Goal: Transaction & Acquisition: Book appointment/travel/reservation

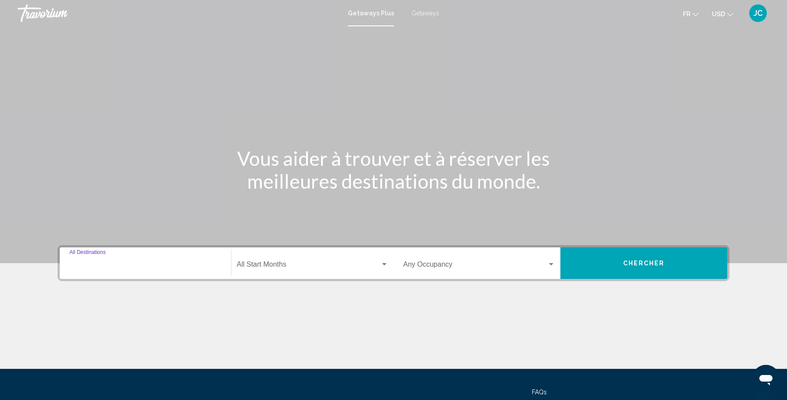
click at [108, 266] on input "Destination All Destinations" at bounding box center [145, 267] width 152 height 8
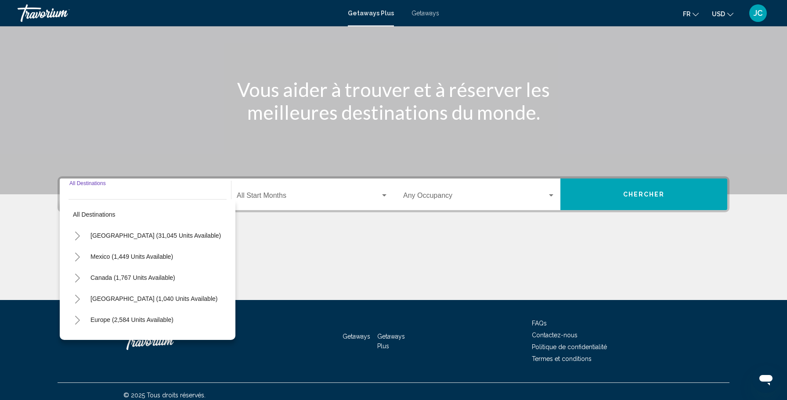
scroll to position [76, 0]
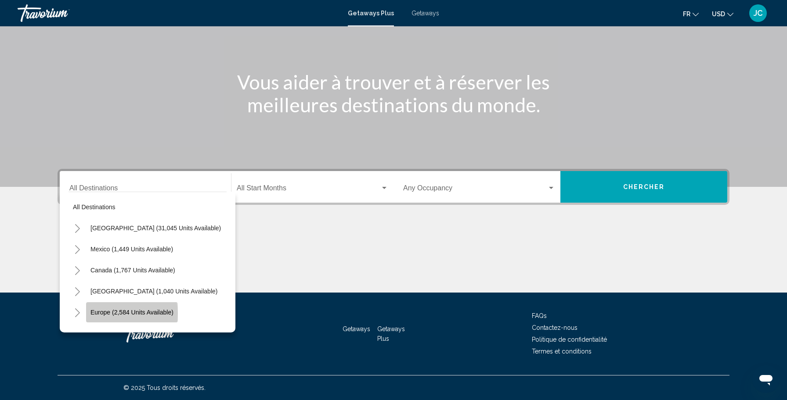
click at [112, 314] on span "Europe (2,584 units available)" at bounding box center [131, 312] width 83 height 7
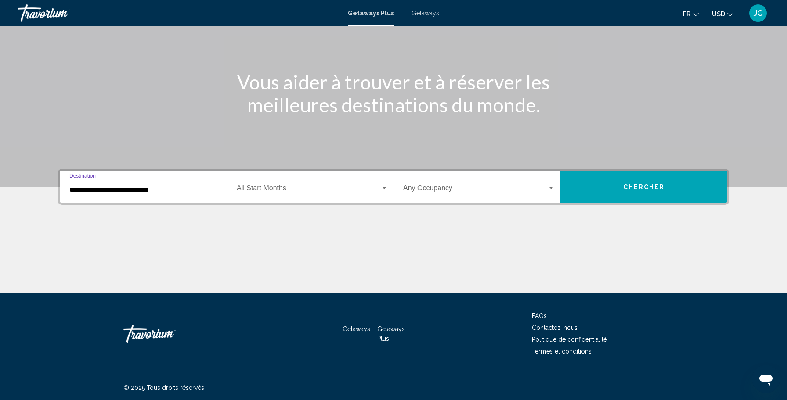
click at [121, 190] on input "**********" at bounding box center [145, 190] width 152 height 8
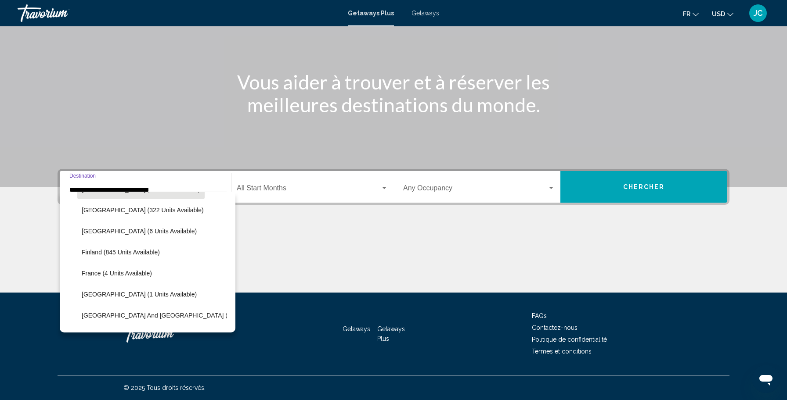
scroll to position [146, 0]
click at [81, 277] on button "France (4 units available)" at bounding box center [116, 272] width 79 height 20
type input "**********"
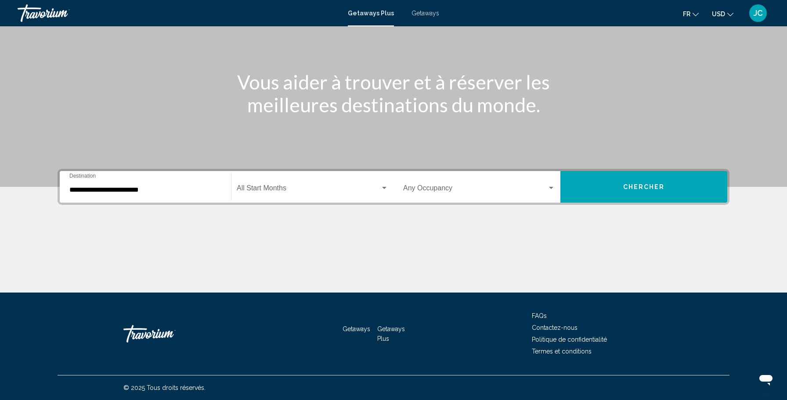
click at [251, 182] on div "Start Month All Start Months" at bounding box center [312, 187] width 151 height 28
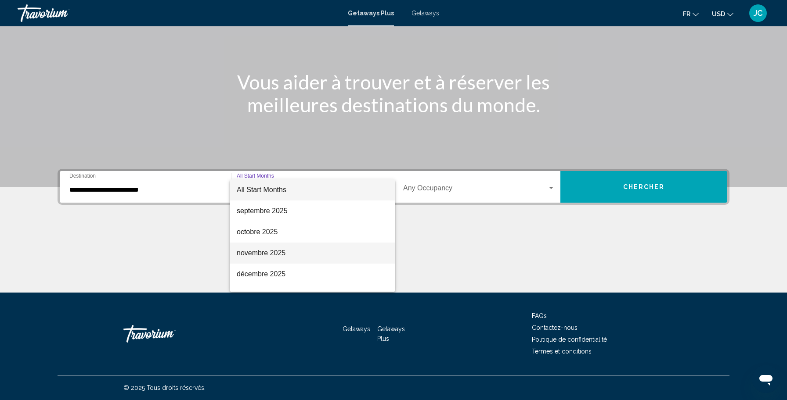
click at [272, 253] on span "novembre 2025" at bounding box center [312, 253] width 151 height 21
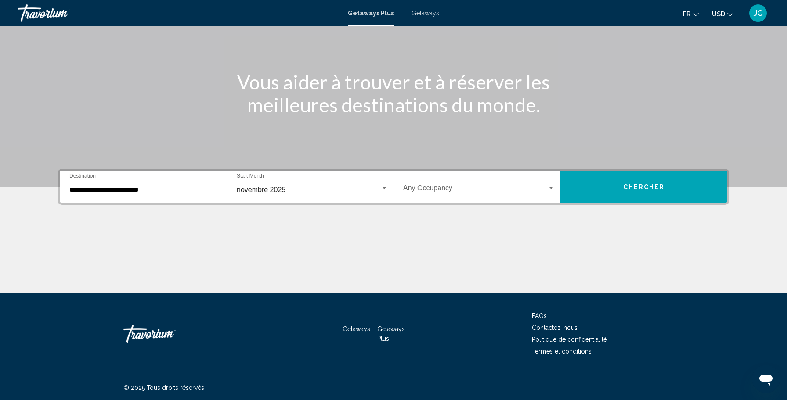
click at [430, 195] on div "Occupancy Any Occupancy" at bounding box center [479, 187] width 152 height 28
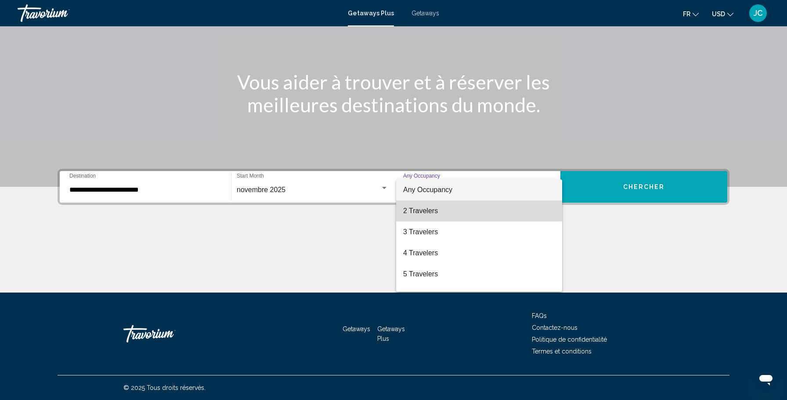
drag, startPoint x: 429, startPoint y: 209, endPoint x: 526, endPoint y: 199, distance: 96.7
click at [429, 209] on span "2 Travelers" at bounding box center [479, 211] width 152 height 21
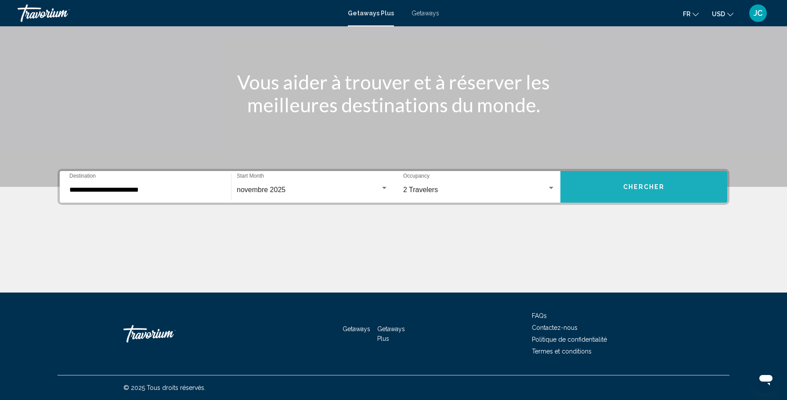
click at [616, 187] on button "Chercher" at bounding box center [643, 187] width 167 height 32
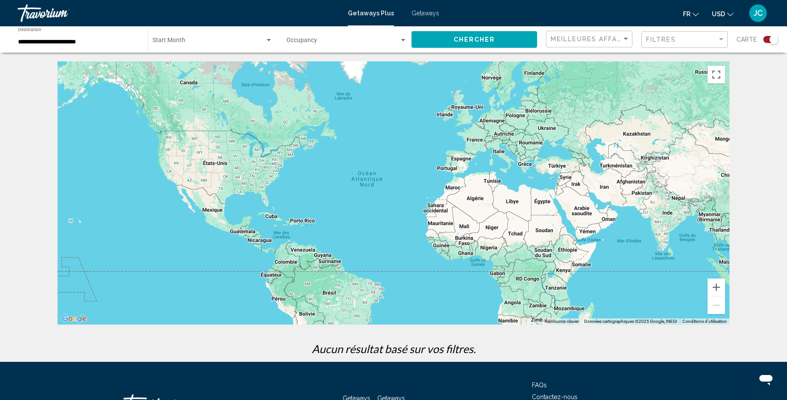
click at [153, 35] on div "Start Month All Start Months" at bounding box center [212, 40] width 120 height 24
click at [81, 46] on div at bounding box center [393, 200] width 787 height 400
click at [19, 41] on input "**********" at bounding box center [78, 42] width 121 height 7
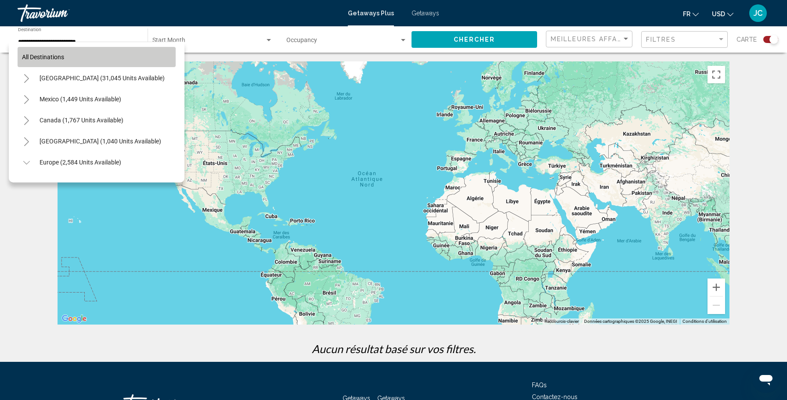
click at [26, 57] on span "All destinations" at bounding box center [43, 57] width 42 height 7
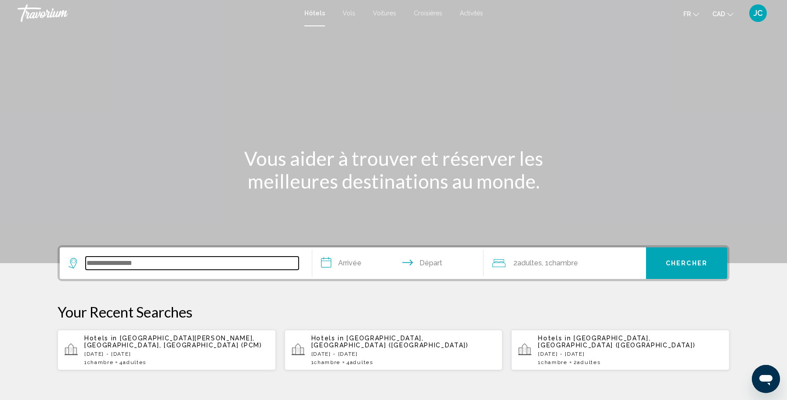
click at [113, 263] on input "Search widget" at bounding box center [192, 263] width 213 height 13
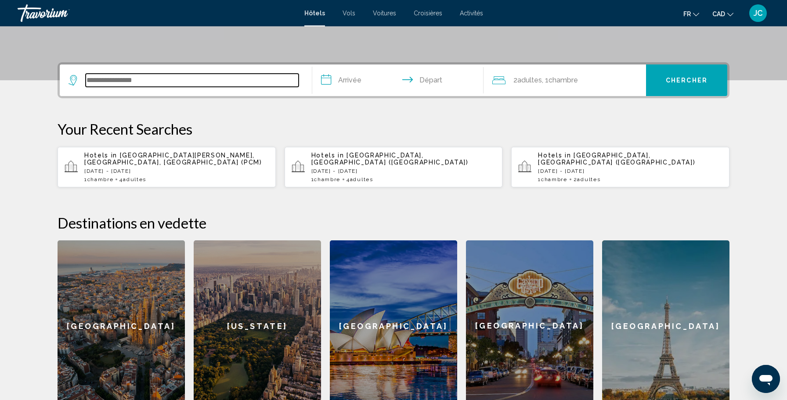
scroll to position [217, 0]
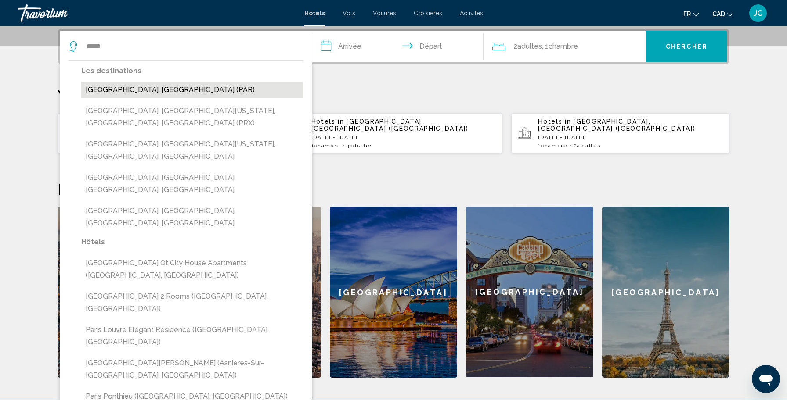
click at [118, 92] on button "[GEOGRAPHIC_DATA], [GEOGRAPHIC_DATA] (PAR)" at bounding box center [192, 90] width 222 height 17
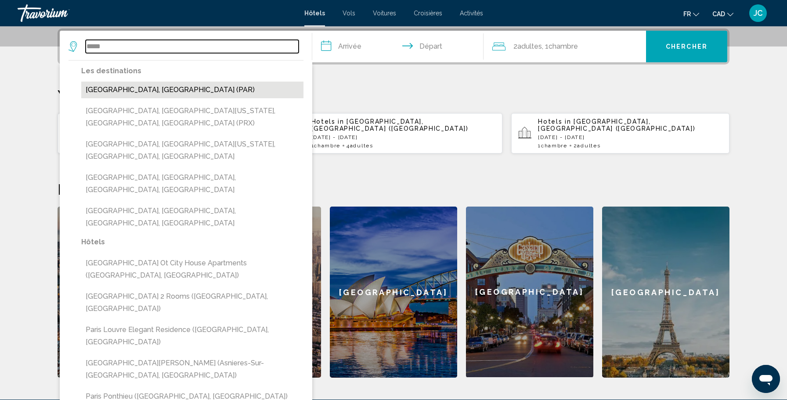
type input "**********"
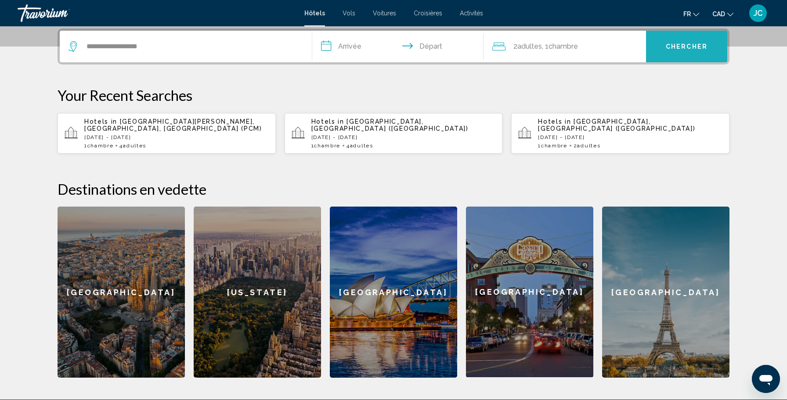
click at [697, 47] on span "Chercher" at bounding box center [687, 46] width 42 height 7
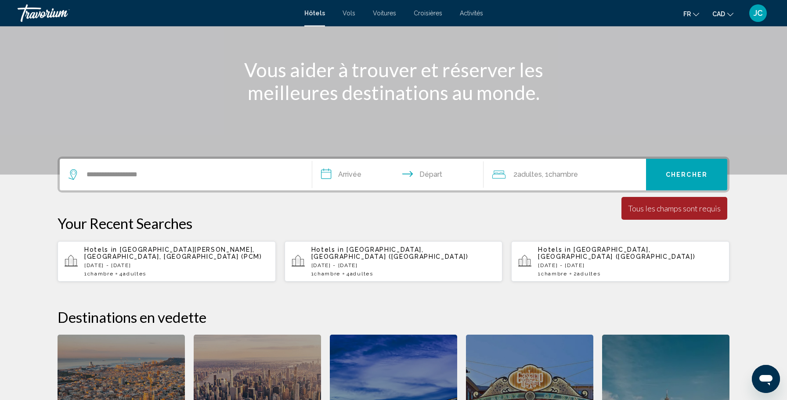
scroll to position [42, 0]
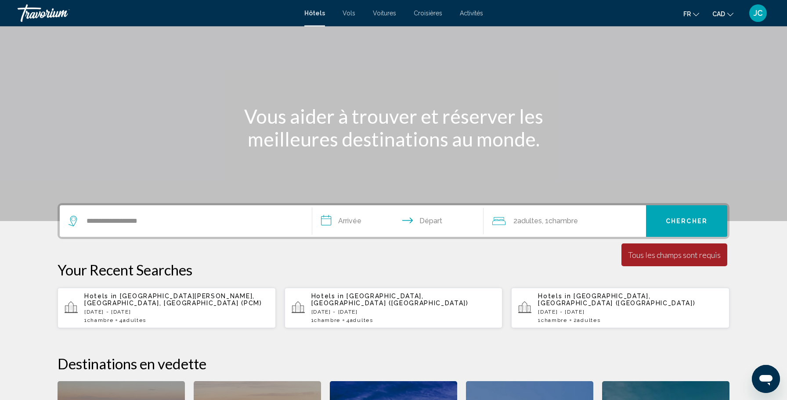
click at [355, 218] on input "**********" at bounding box center [399, 222] width 175 height 34
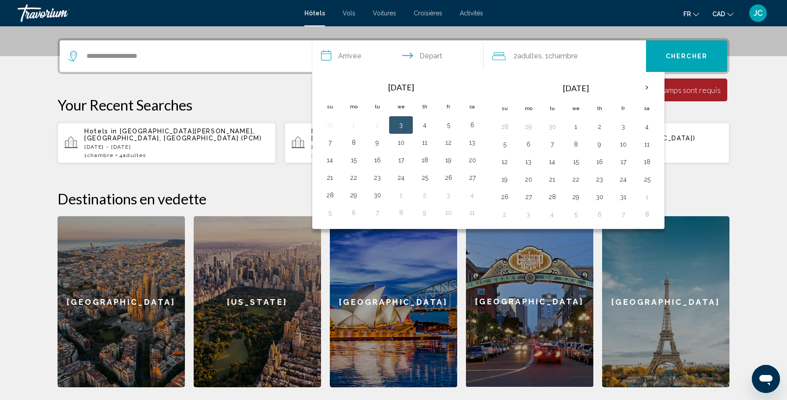
scroll to position [217, 0]
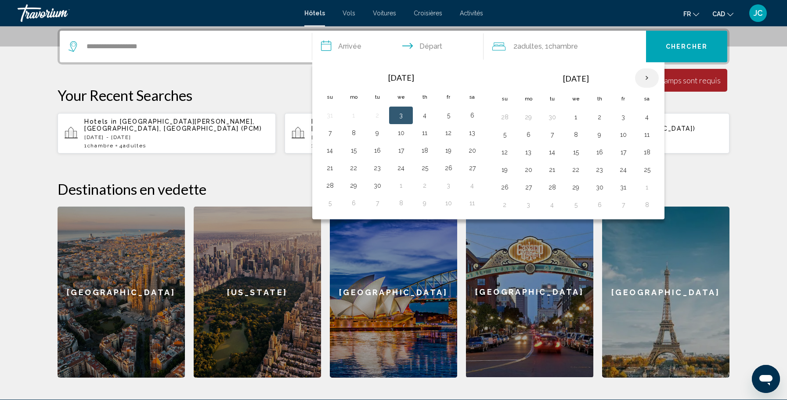
drag, startPoint x: 650, startPoint y: 77, endPoint x: 645, endPoint y: 78, distance: 4.4
click at [650, 77] on th "Next month" at bounding box center [647, 77] width 24 height 19
click at [624, 187] on button "28" at bounding box center [623, 187] width 14 height 12
click at [681, 47] on span "Chercher" at bounding box center [687, 46] width 42 height 7
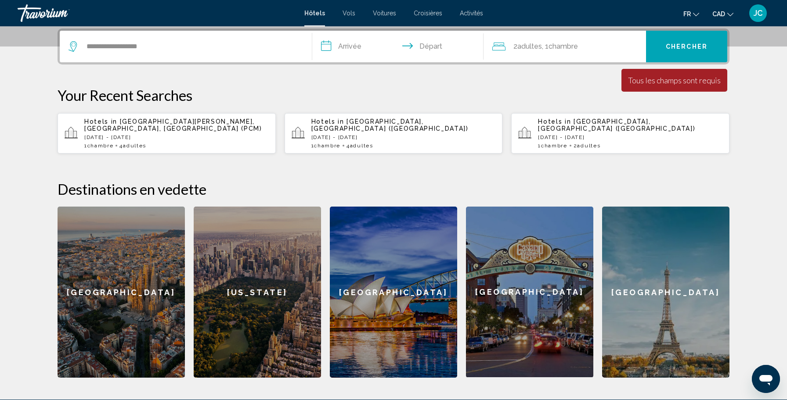
click at [430, 44] on input "**********" at bounding box center [399, 48] width 175 height 34
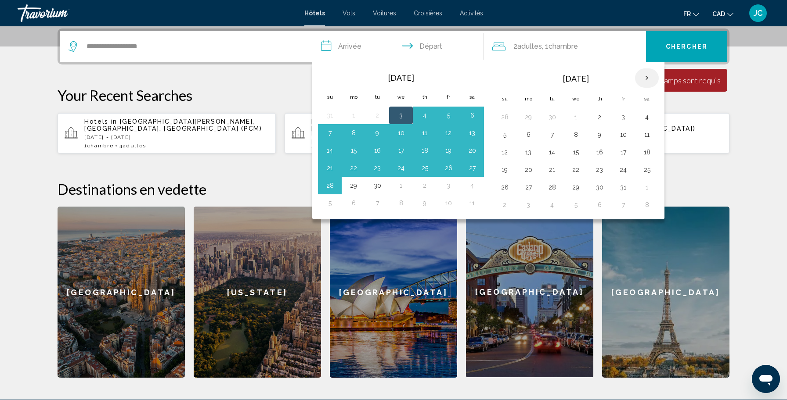
click at [648, 80] on th "Next month" at bounding box center [647, 77] width 24 height 19
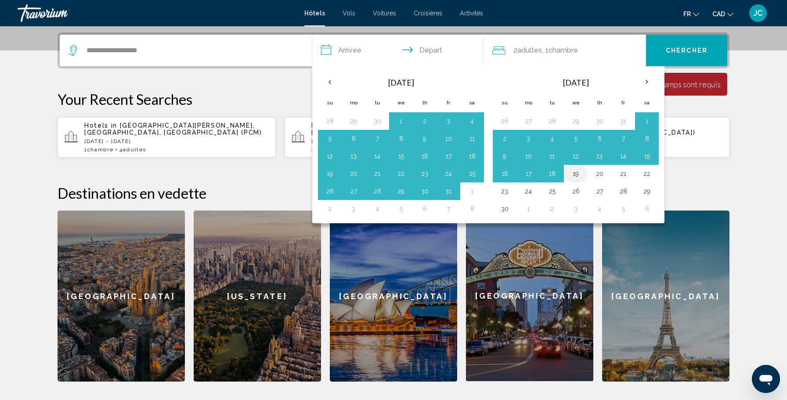
scroll to position [213, 0]
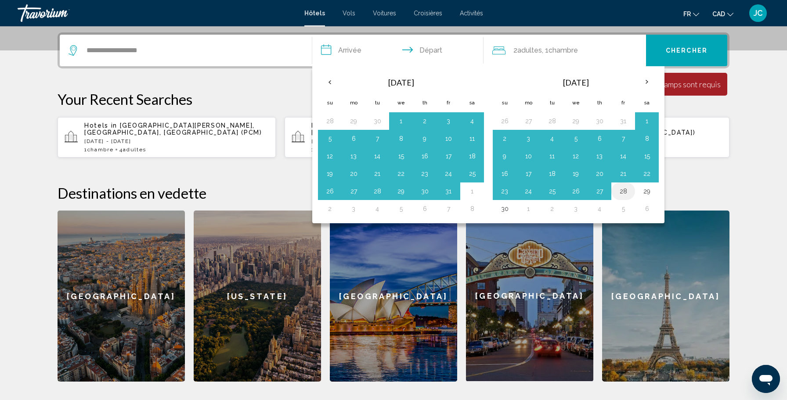
click at [612, 191] on td "28" at bounding box center [623, 192] width 24 height 18
click at [621, 191] on button "28" at bounding box center [623, 191] width 14 height 12
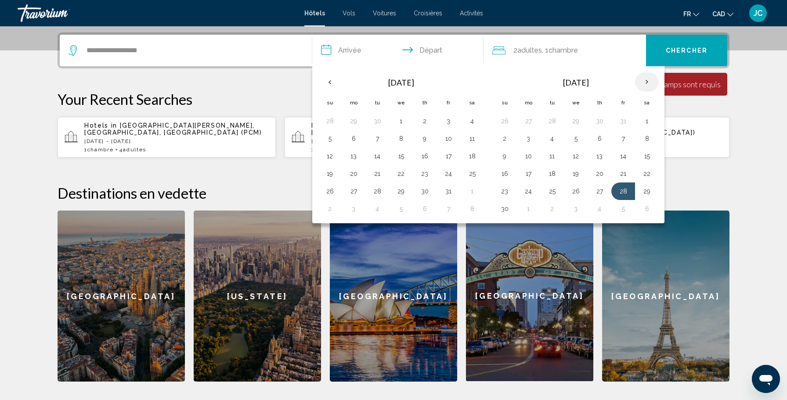
click at [651, 83] on th "Next month" at bounding box center [647, 81] width 24 height 19
click at [527, 121] on button "1" at bounding box center [528, 121] width 14 height 12
type input "**********"
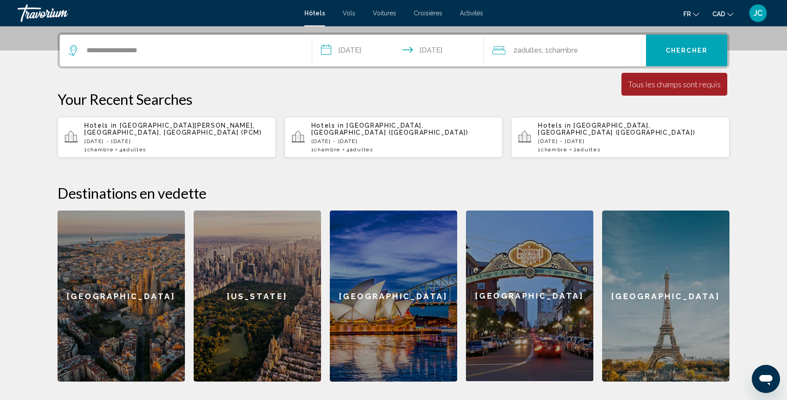
click at [671, 62] on button "Chercher" at bounding box center [686, 51] width 81 height 32
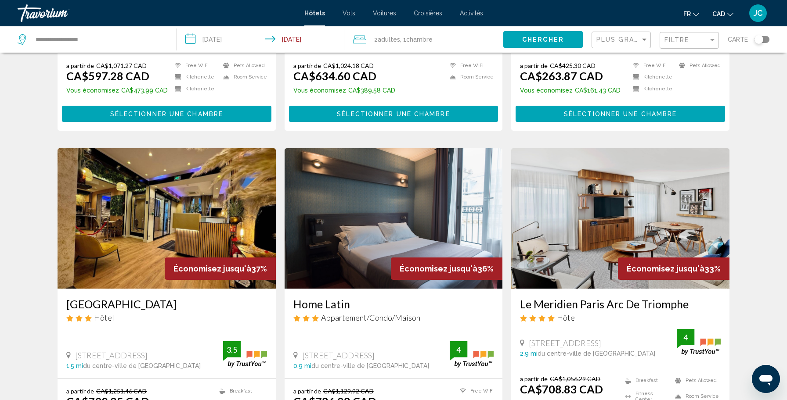
scroll to position [940, 0]
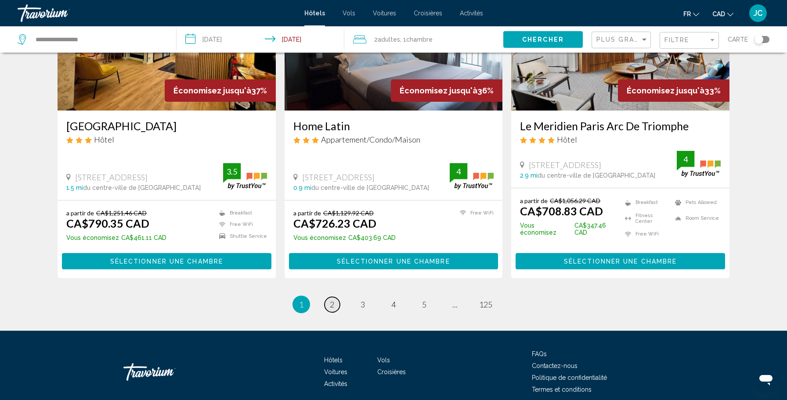
click at [331, 300] on span "2" at bounding box center [332, 305] width 4 height 10
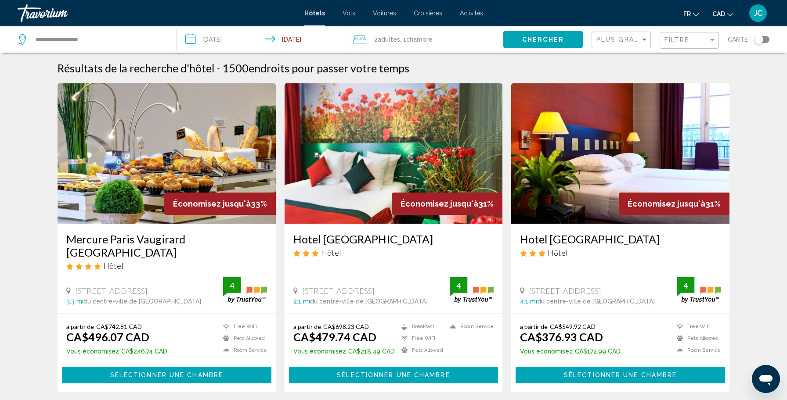
click at [601, 43] on div "Plus grandes économies" at bounding box center [622, 40] width 52 height 16
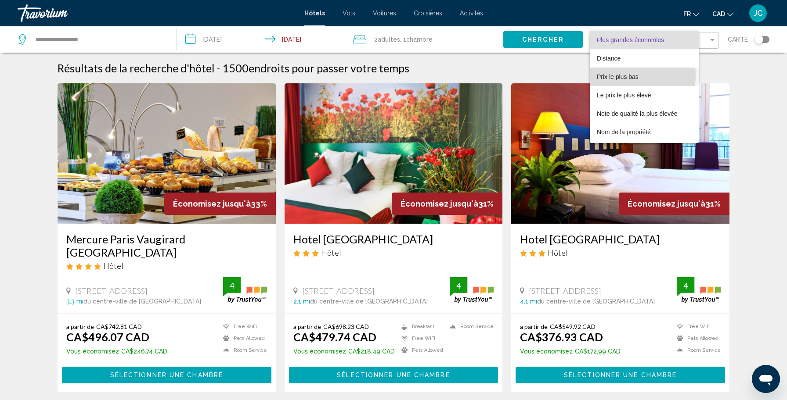
click at [613, 76] on span "Prix le plus bas" at bounding box center [618, 76] width 42 height 7
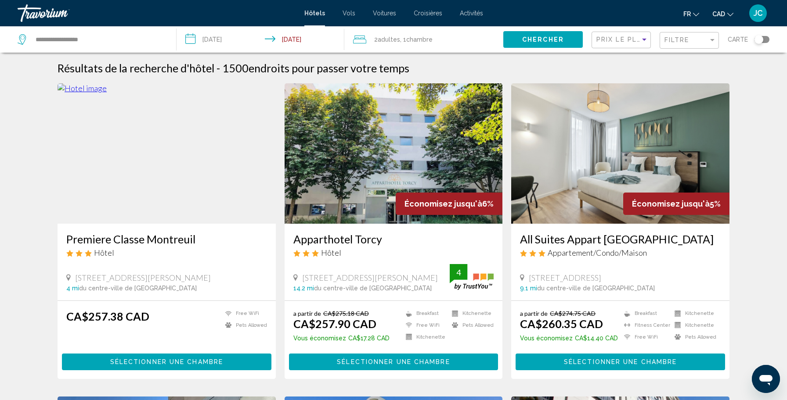
click at [760, 40] on div "Toggle map" at bounding box center [758, 39] width 9 height 9
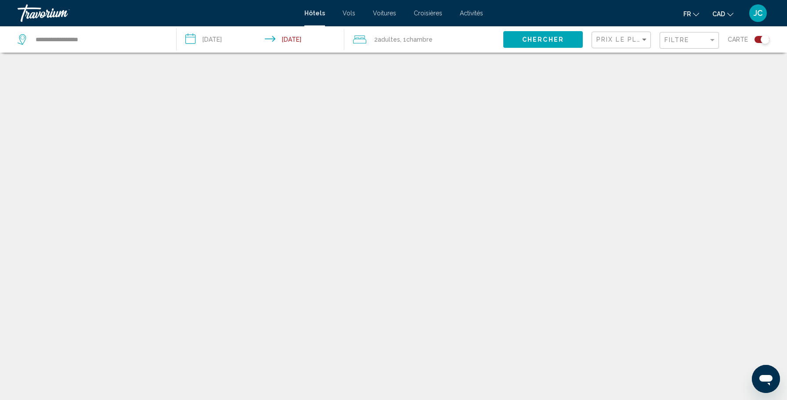
scroll to position [53, 0]
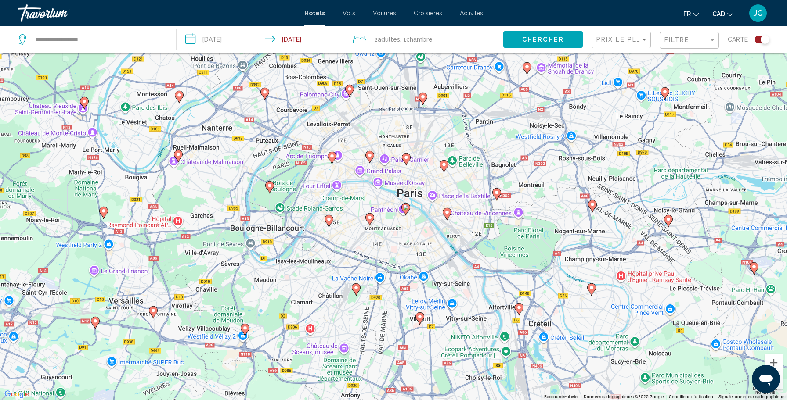
drag, startPoint x: 433, startPoint y: 165, endPoint x: 413, endPoint y: 205, distance: 45.0
click at [420, 225] on div "Pour activer le glissement du marqueur avec le clavier, appuyez sur Alt+Entrée.…" at bounding box center [393, 200] width 787 height 400
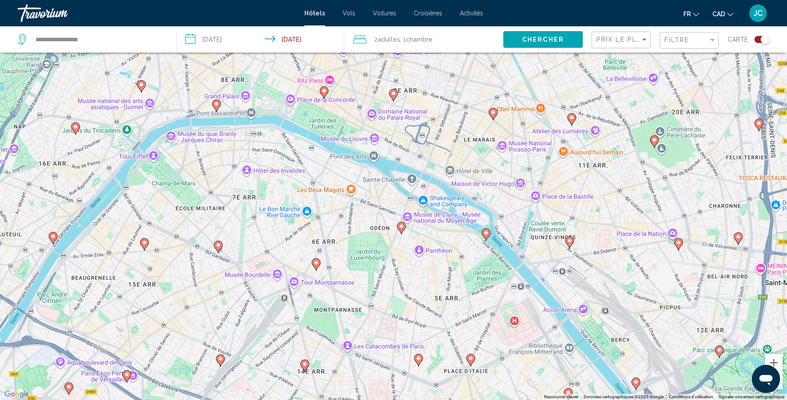
drag, startPoint x: 323, startPoint y: 214, endPoint x: 353, endPoint y: 180, distance: 45.1
click at [353, 180] on div "Pour activer le glissement du marqueur avec le clavier, appuyez sur Alt+Entrée.…" at bounding box center [393, 200] width 787 height 400
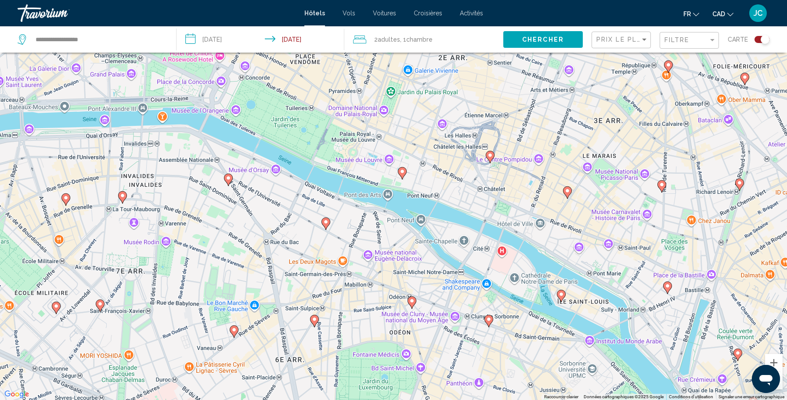
drag, startPoint x: 359, startPoint y: 103, endPoint x: 358, endPoint y: 163, distance: 60.6
click at [358, 163] on div "Pour activer le glissement du marqueur avec le clavier, appuyez sur Alt+Entrée.…" at bounding box center [393, 200] width 787 height 400
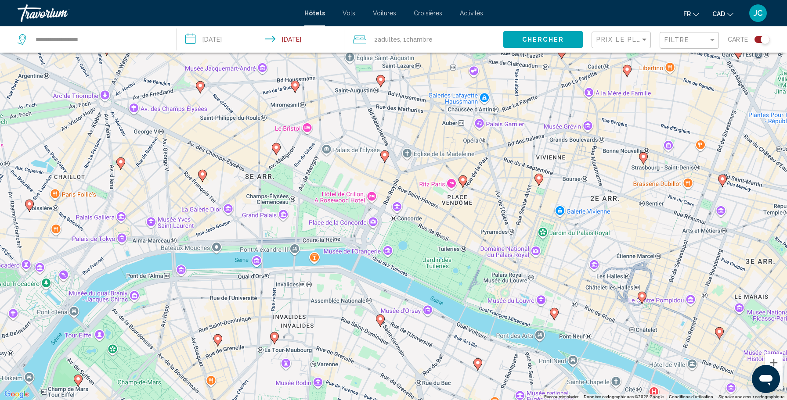
drag, startPoint x: 286, startPoint y: 129, endPoint x: 438, endPoint y: 270, distance: 207.2
click at [438, 270] on div "Pour activer le glissement du marqueur avec le clavier, appuyez sur Alt+Entrée.…" at bounding box center [393, 200] width 787 height 400
click at [216, 336] on icon "Main content" at bounding box center [218, 340] width 8 height 11
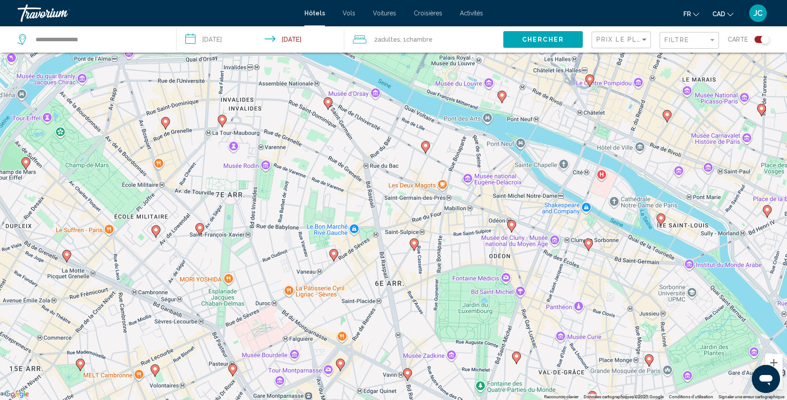
drag, startPoint x: 405, startPoint y: 300, endPoint x: 234, endPoint y: 185, distance: 206.3
click at [234, 185] on div "Pour activer le glissement du marqueur avec le clavier, appuyez sur Alt+Entrée.…" at bounding box center [393, 200] width 787 height 400
click at [336, 252] on image "Main content" at bounding box center [333, 253] width 5 height 5
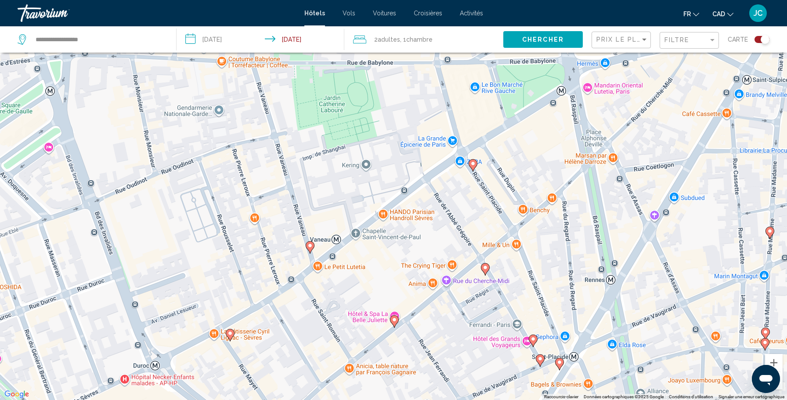
click at [474, 162] on image "Main content" at bounding box center [472, 163] width 5 height 5
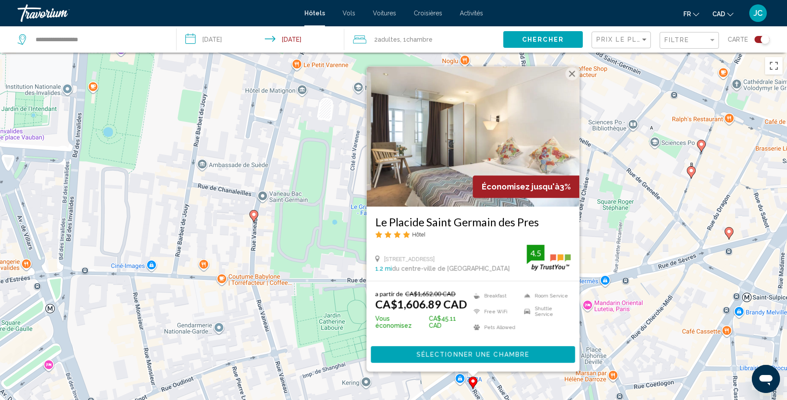
drag, startPoint x: 575, startPoint y: 85, endPoint x: 581, endPoint y: 83, distance: 6.4
click at [575, 80] on button "Fermer" at bounding box center [572, 73] width 13 height 13
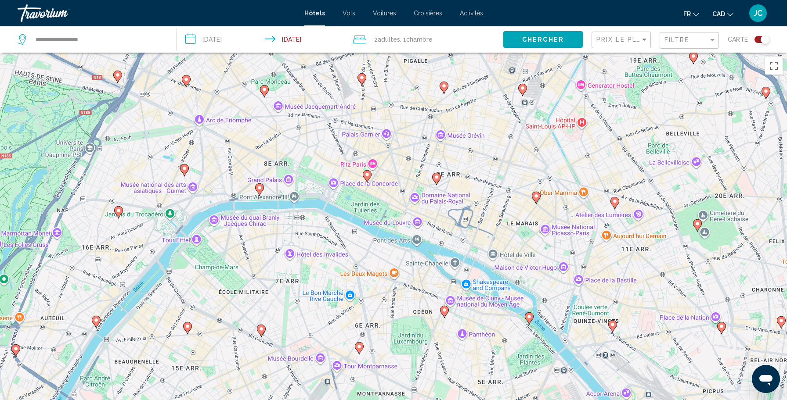
drag, startPoint x: 259, startPoint y: 184, endPoint x: 261, endPoint y: 239, distance: 54.9
click at [261, 239] on div "Pour naviguer, utilisez les touches fléchées. Pour activer le glissement du mar…" at bounding box center [393, 253] width 787 height 400
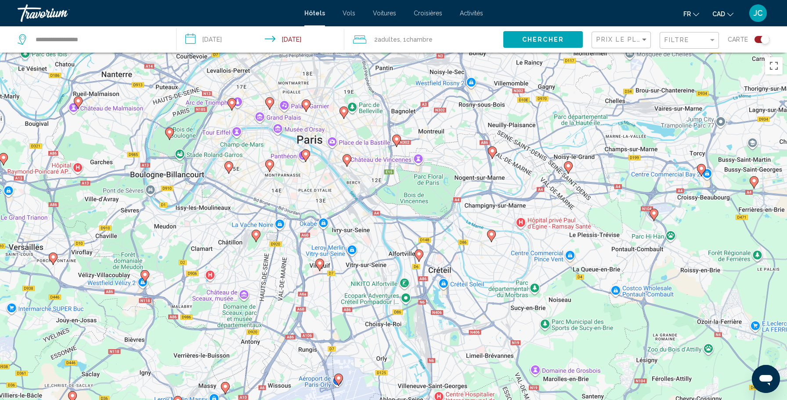
drag, startPoint x: 338, startPoint y: 333, endPoint x: 286, endPoint y: 215, distance: 129.2
click at [286, 215] on div "Pour naviguer, utilisez les touches fléchées. Pour activer le glissement du mar…" at bounding box center [393, 253] width 787 height 400
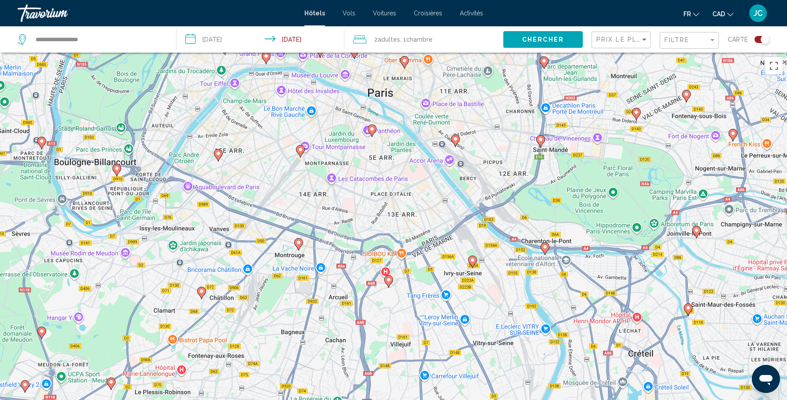
drag, startPoint x: 262, startPoint y: 166, endPoint x: 340, endPoint y: 280, distance: 139.0
click at [340, 280] on div "Pour naviguer, utilisez les touches fléchées. Pour activer le glissement du mar…" at bounding box center [393, 253] width 787 height 400
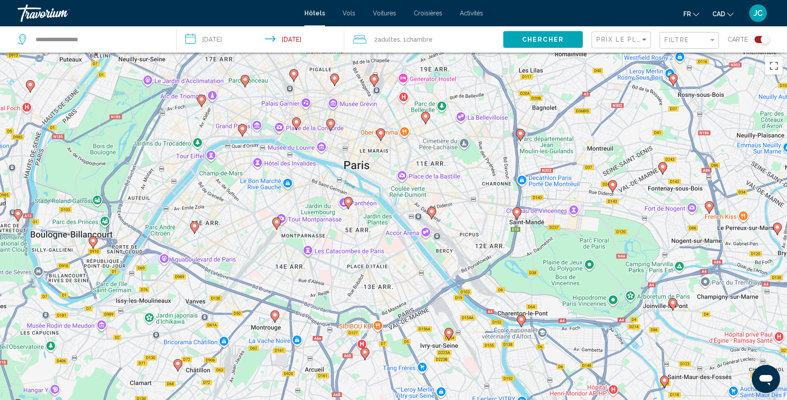
drag, startPoint x: 331, startPoint y: 181, endPoint x: 307, endPoint y: 252, distance: 74.7
click at [307, 252] on div "Pour naviguer, utilisez les touches fléchées. Pour activer le glissement du mar…" at bounding box center [393, 253] width 787 height 400
click at [350, 202] on image "Main content" at bounding box center [348, 201] width 5 height 5
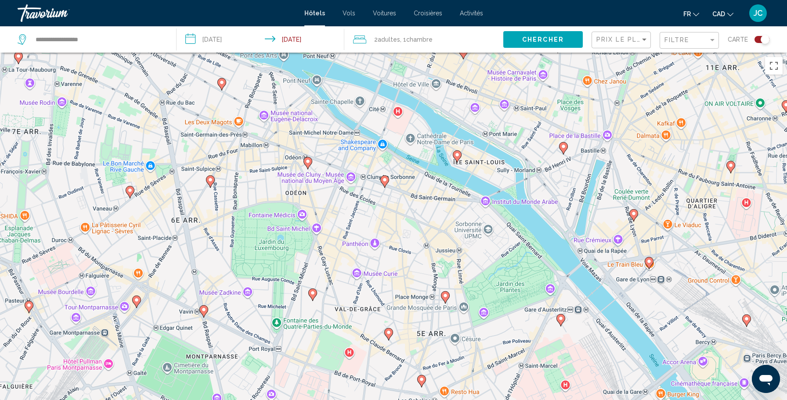
click at [386, 180] on image "Main content" at bounding box center [384, 179] width 5 height 5
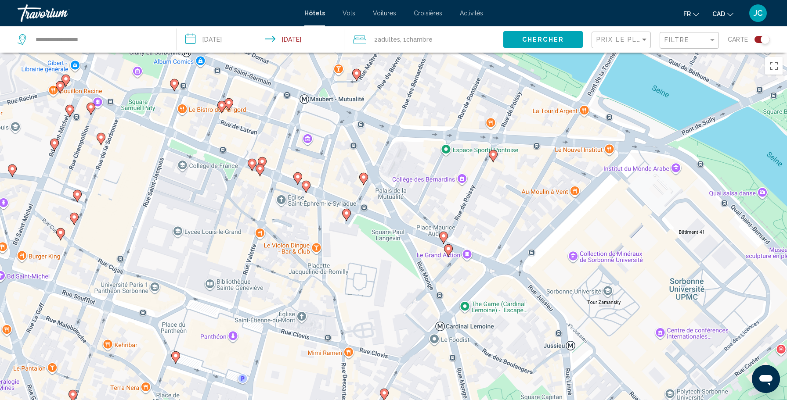
drag, startPoint x: 410, startPoint y: 264, endPoint x: 288, endPoint y: 107, distance: 199.0
click at [288, 107] on div "Pour naviguer, utilisez les touches fléchées. Pour activer le glissement du mar…" at bounding box center [393, 253] width 787 height 400
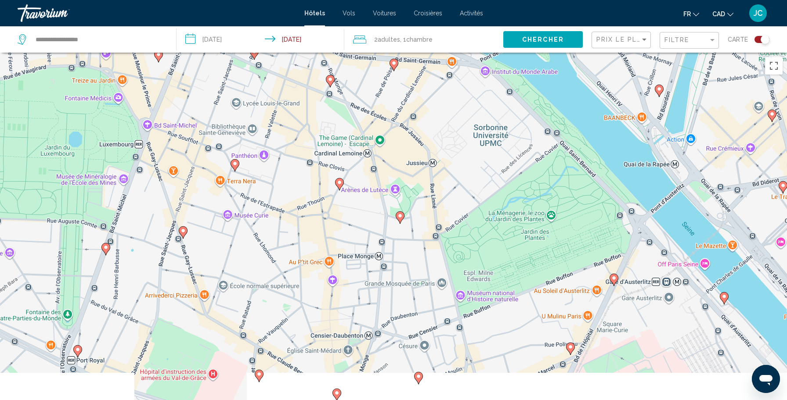
drag, startPoint x: 578, startPoint y: 309, endPoint x: 524, endPoint y: 204, distance: 118.6
click at [524, 204] on div "Pour naviguer, utilisez les touches fléchées. Pour activer le glissement du mar…" at bounding box center [393, 253] width 787 height 400
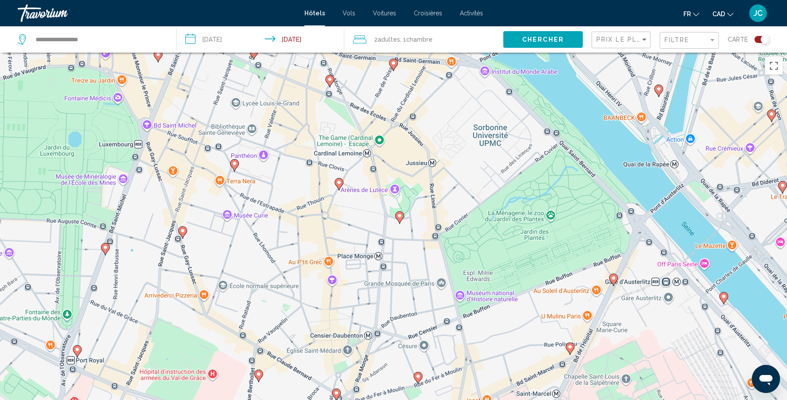
click at [615, 279] on image "Main content" at bounding box center [613, 278] width 5 height 5
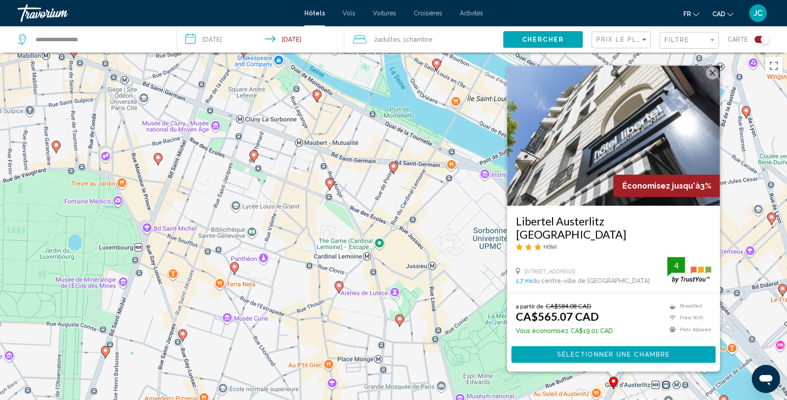
click at [587, 353] on span "Sélectionner une chambre" at bounding box center [613, 355] width 113 height 7
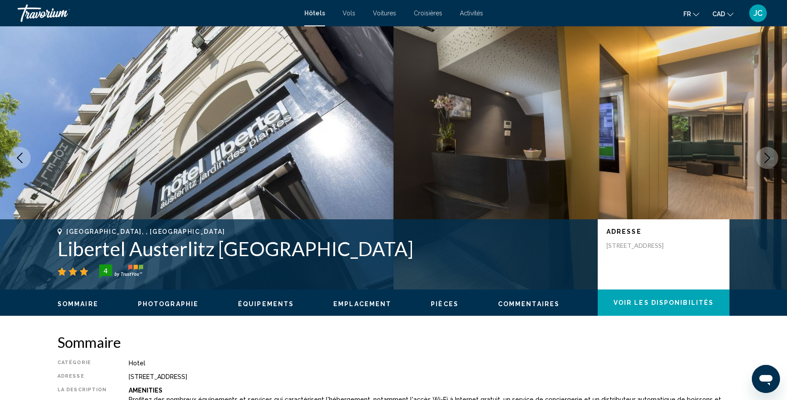
click at [761, 162] on button "Next image" at bounding box center [767, 158] width 22 height 22
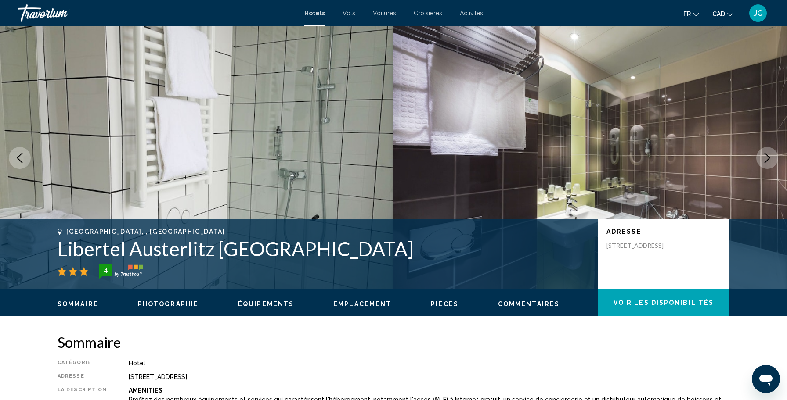
click at [767, 160] on icon "Next image" at bounding box center [767, 158] width 6 height 11
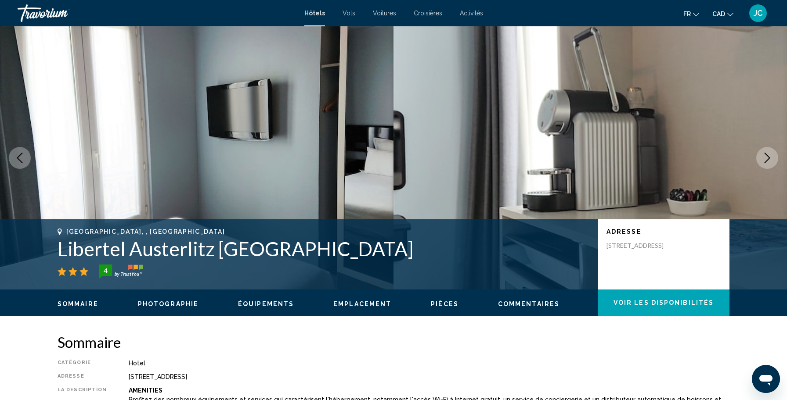
click at [767, 160] on icon "Next image" at bounding box center [767, 158] width 6 height 11
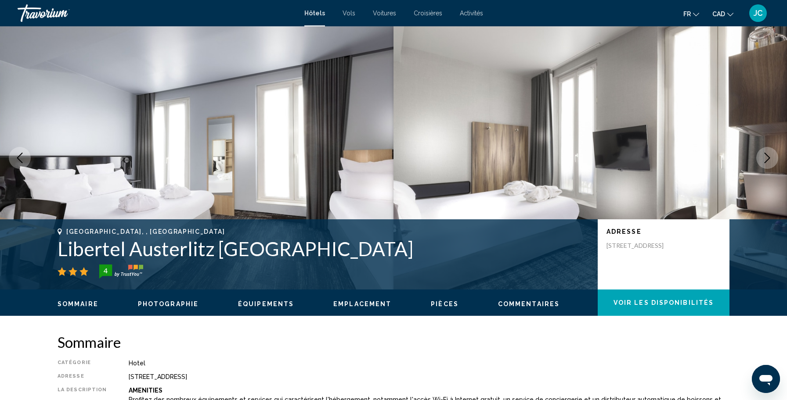
click at [767, 160] on icon "Next image" at bounding box center [767, 158] width 6 height 11
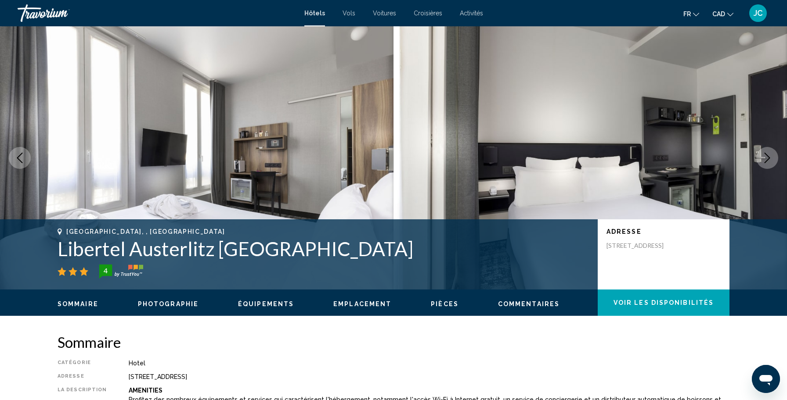
click at [767, 160] on icon "Next image" at bounding box center [767, 158] width 6 height 11
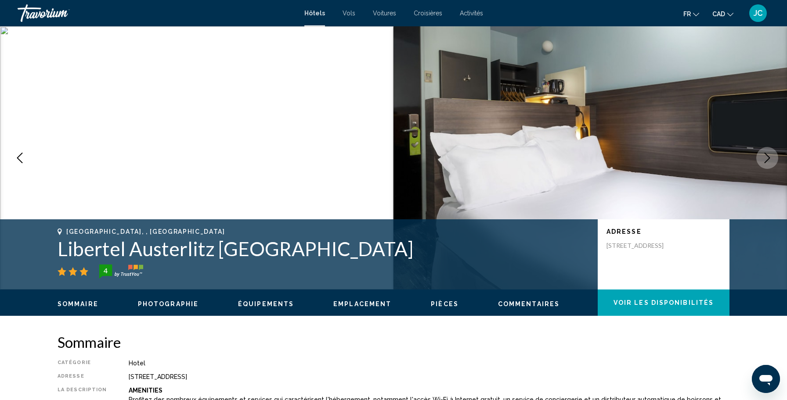
click at [767, 160] on icon "Next image" at bounding box center [767, 158] width 6 height 11
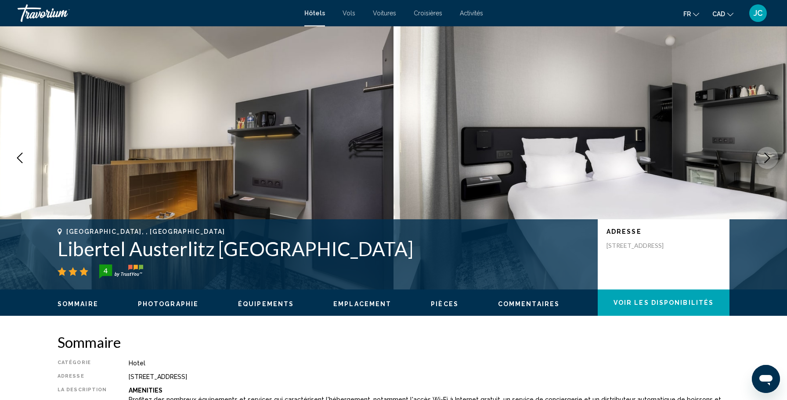
click at [767, 160] on icon "Next image" at bounding box center [767, 158] width 6 height 11
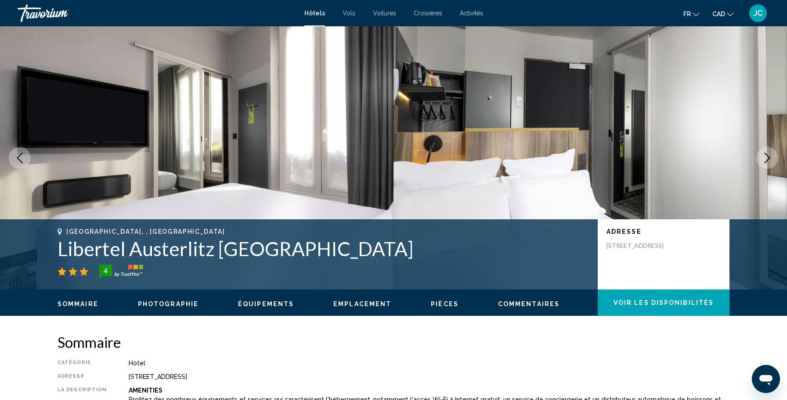
click at [767, 160] on icon "Next image" at bounding box center [767, 158] width 6 height 11
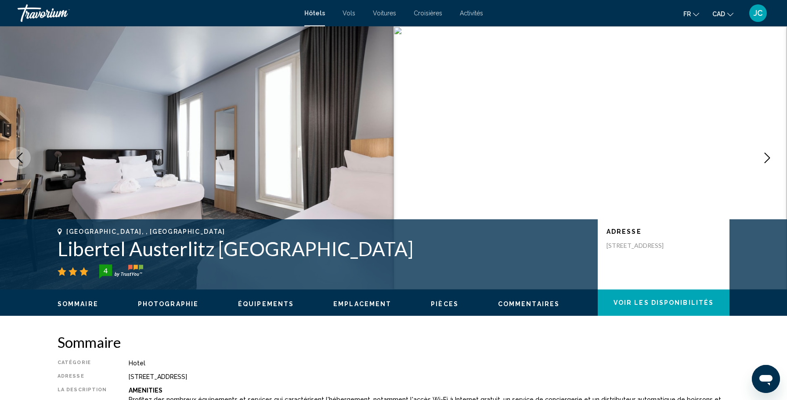
click at [767, 160] on icon "Next image" at bounding box center [767, 158] width 6 height 11
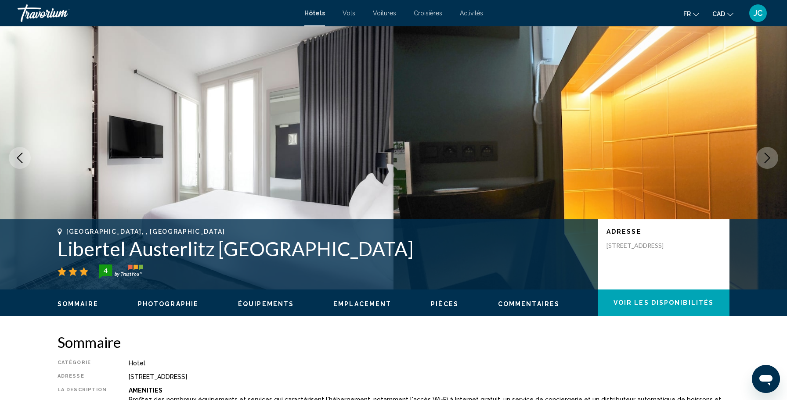
click at [767, 160] on icon "Next image" at bounding box center [767, 158] width 6 height 11
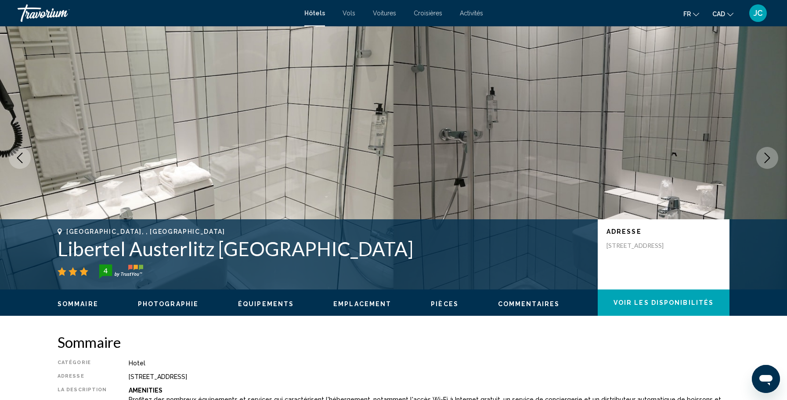
click at [767, 160] on icon "Next image" at bounding box center [767, 158] width 6 height 11
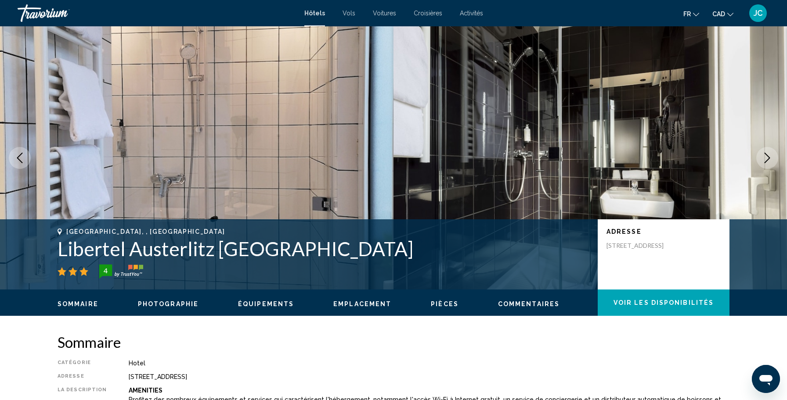
click at [767, 160] on icon "Next image" at bounding box center [767, 158] width 6 height 11
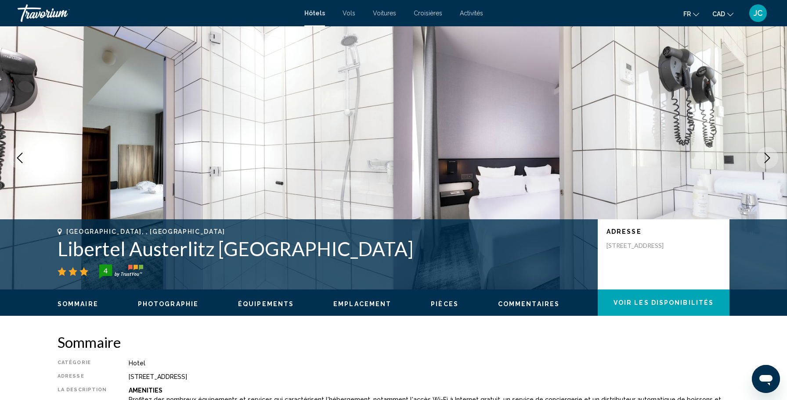
click at [767, 160] on icon "Next image" at bounding box center [767, 158] width 11 height 11
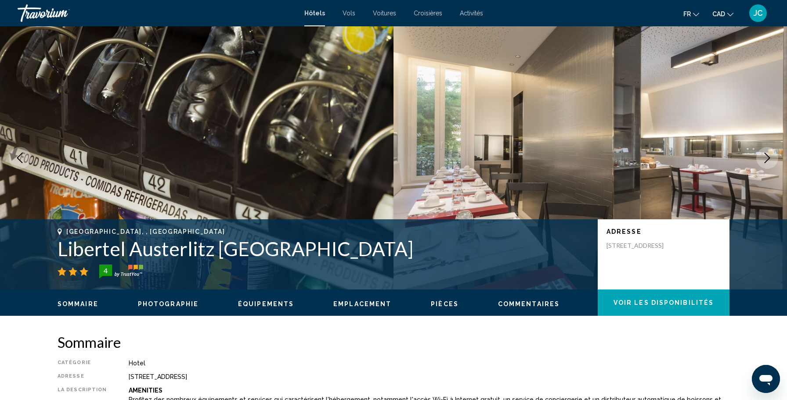
click at [767, 160] on icon "Next image" at bounding box center [767, 158] width 11 height 11
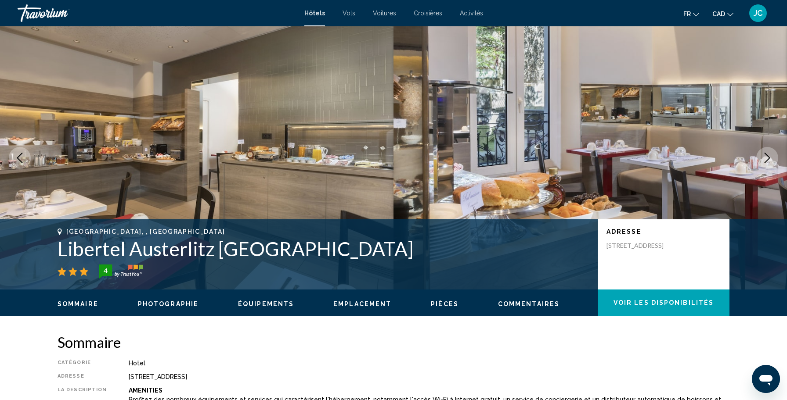
click at [767, 160] on icon "Next image" at bounding box center [767, 158] width 11 height 11
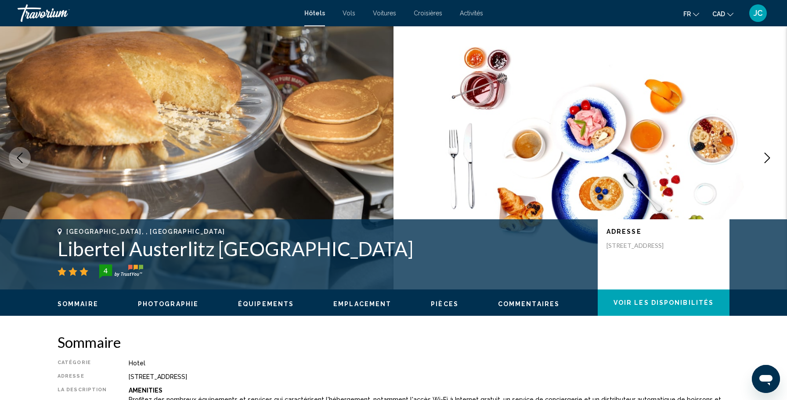
click at [767, 160] on icon "Next image" at bounding box center [767, 158] width 11 height 11
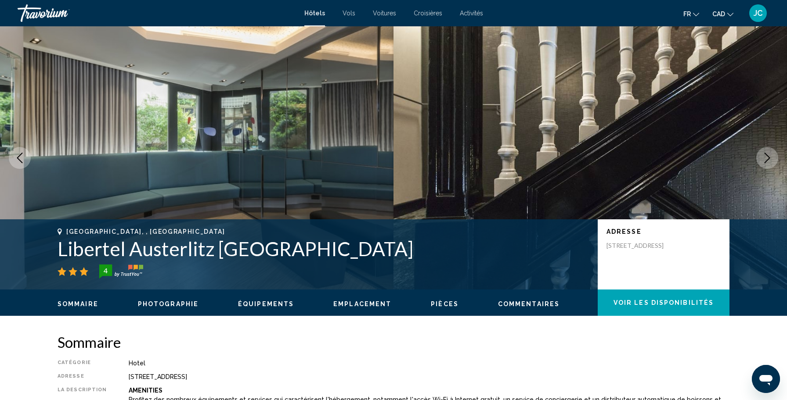
click at [767, 160] on icon "Next image" at bounding box center [767, 158] width 11 height 11
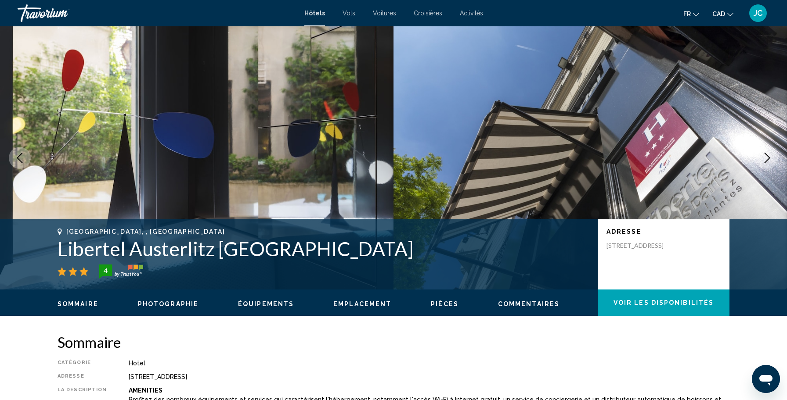
click at [767, 160] on icon "Next image" at bounding box center [767, 158] width 11 height 11
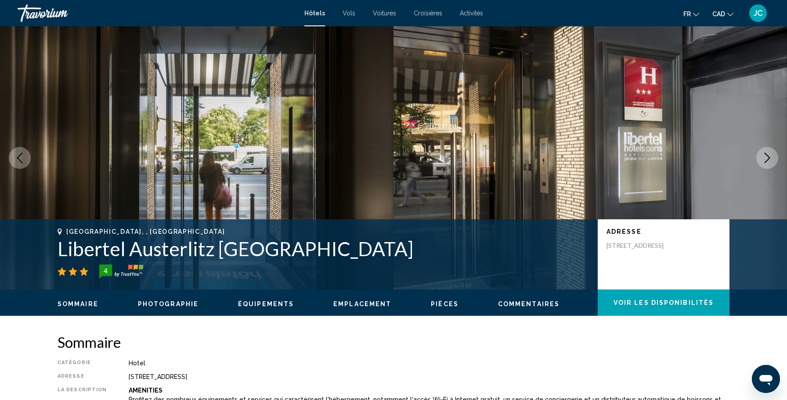
click at [767, 160] on icon "Next image" at bounding box center [767, 158] width 11 height 11
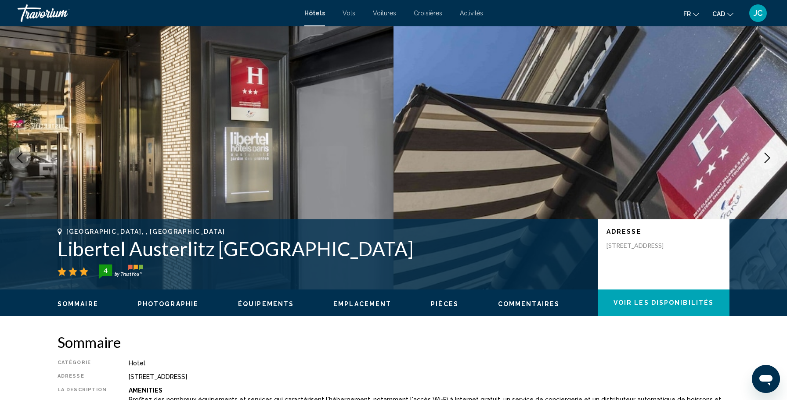
click at [767, 160] on icon "Next image" at bounding box center [767, 158] width 11 height 11
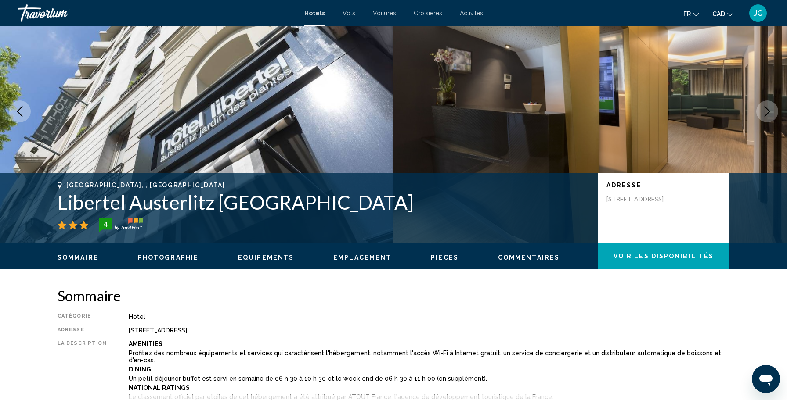
scroll to position [47, 0]
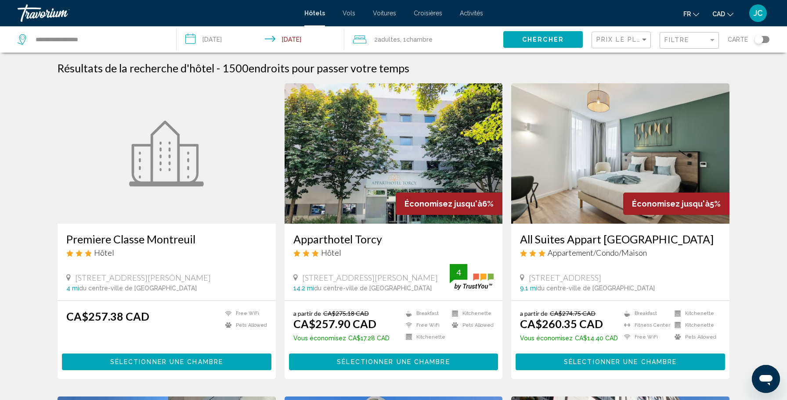
click at [761, 38] on div "Toggle map" at bounding box center [758, 39] width 9 height 9
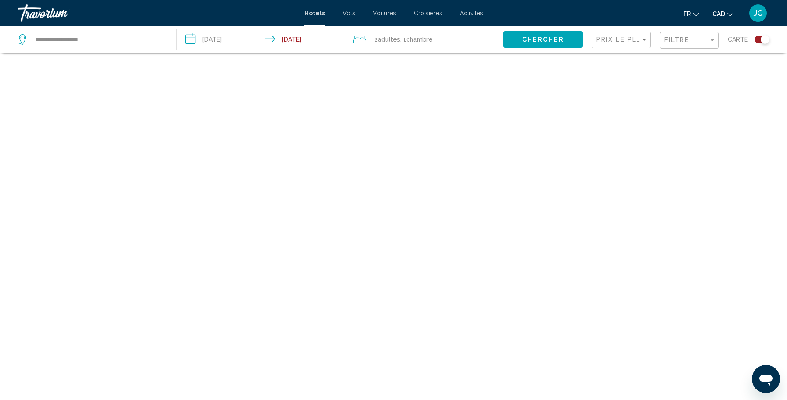
scroll to position [53, 0]
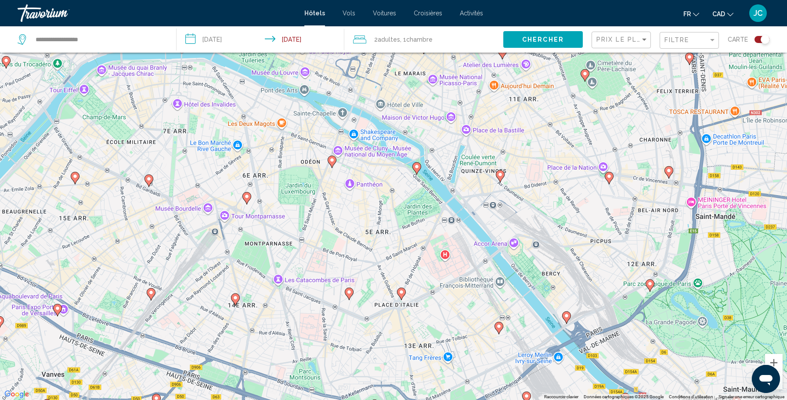
drag, startPoint x: 386, startPoint y: 142, endPoint x: 382, endPoint y: 220, distance: 78.7
click at [382, 220] on div "Pour activer le glissement du marqueur avec le clavier, appuyez sur Alt+Entrée.…" at bounding box center [393, 200] width 787 height 400
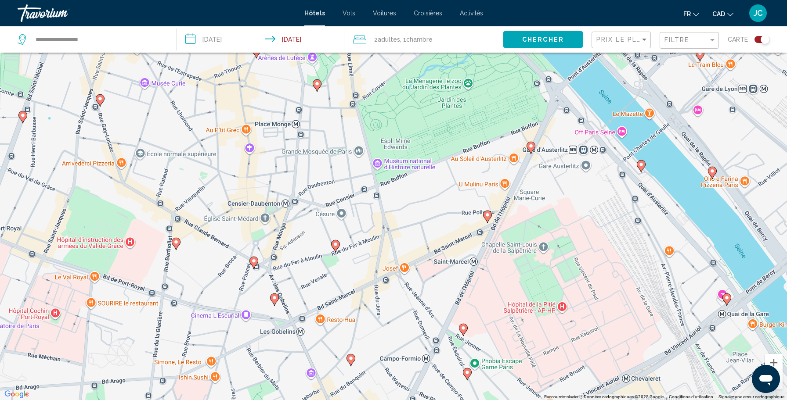
click at [529, 147] on image "Main content" at bounding box center [530, 146] width 5 height 5
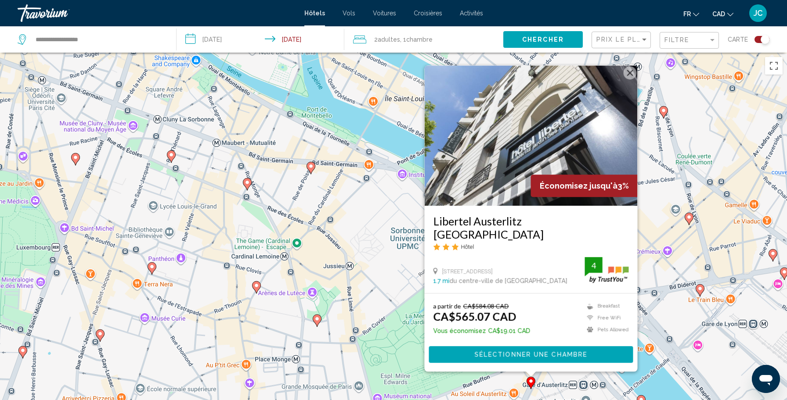
click at [630, 79] on button "Fermer" at bounding box center [629, 72] width 13 height 13
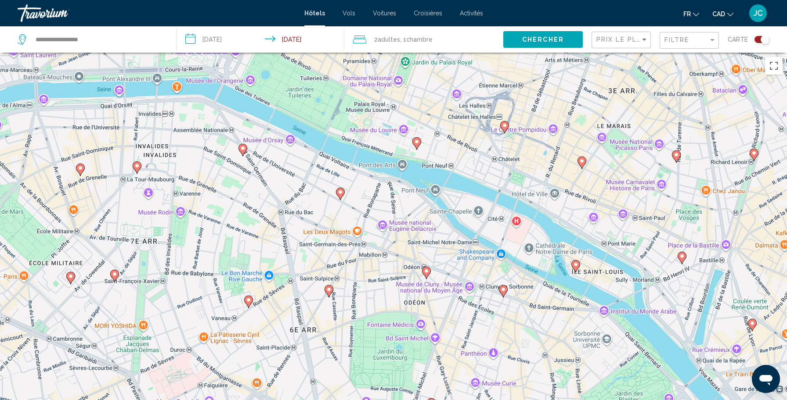
drag, startPoint x: 266, startPoint y: 126, endPoint x: 487, endPoint y: 282, distance: 271.5
click at [489, 282] on div "Pour naviguer, utilisez les touches fléchées. Pour activer le glissement du mar…" at bounding box center [393, 253] width 787 height 400
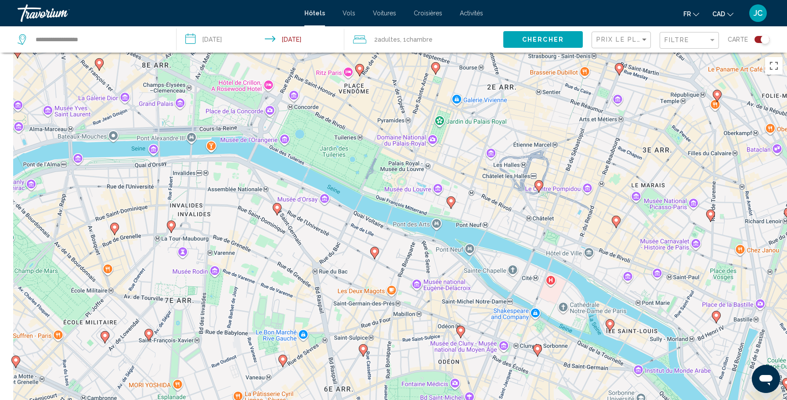
drag, startPoint x: 291, startPoint y: 151, endPoint x: 394, endPoint y: 279, distance: 164.0
click at [394, 279] on div "Pour naviguer, utilisez les touches fléchées. Pour activer le glissement du mar…" at bounding box center [393, 253] width 787 height 400
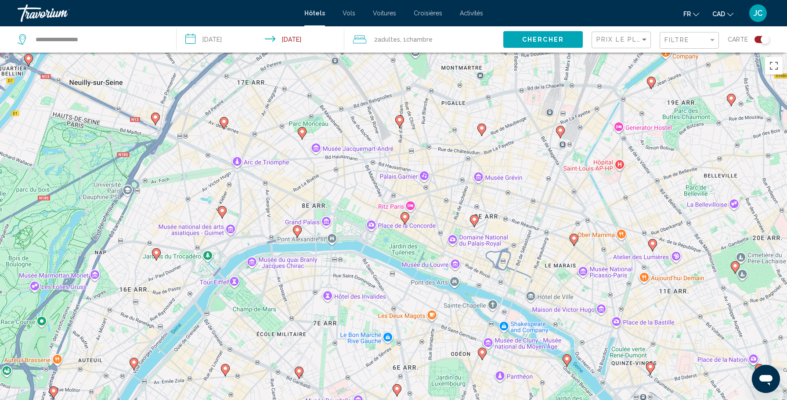
click at [224, 121] on image "Main content" at bounding box center [223, 121] width 5 height 5
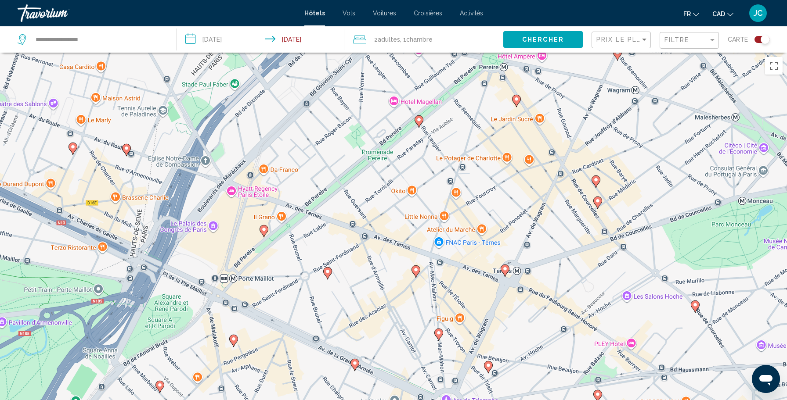
click at [416, 272] on image "Main content" at bounding box center [415, 269] width 5 height 5
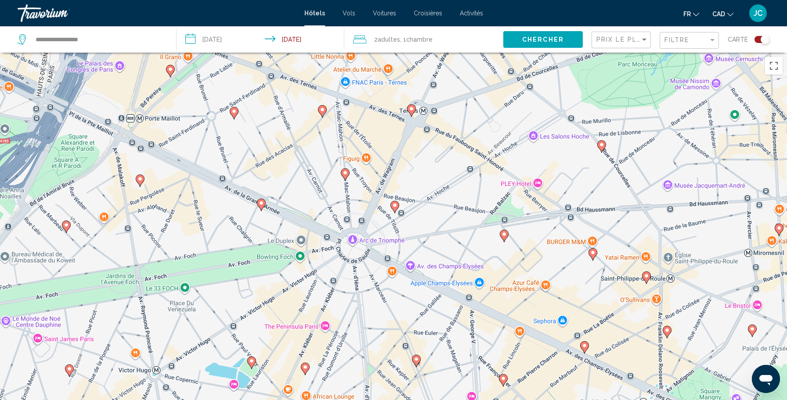
drag, startPoint x: 433, startPoint y: 317, endPoint x: 450, endPoint y: 215, distance: 103.2
click at [455, 200] on div "Pour naviguer, utilisez les touches fléchées. Pour activer le glissement du mar…" at bounding box center [393, 253] width 787 height 400
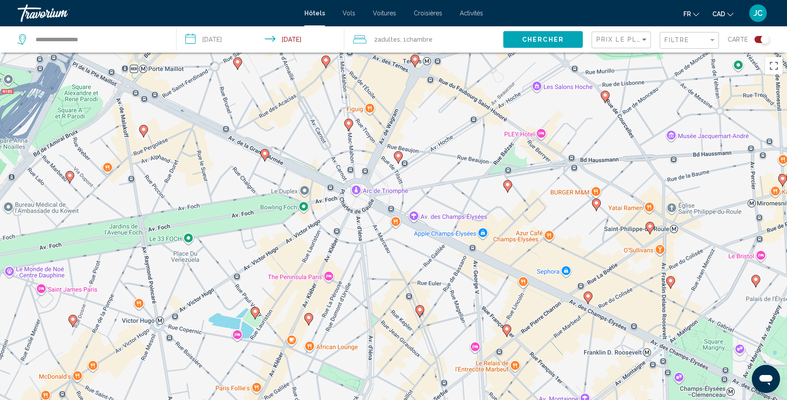
drag, startPoint x: 430, startPoint y: 324, endPoint x: 431, endPoint y: 277, distance: 47.0
click at [434, 276] on div "Pour naviguer, utilisez les touches fléchées. Pour activer le glissement du mar…" at bounding box center [393, 253] width 787 height 400
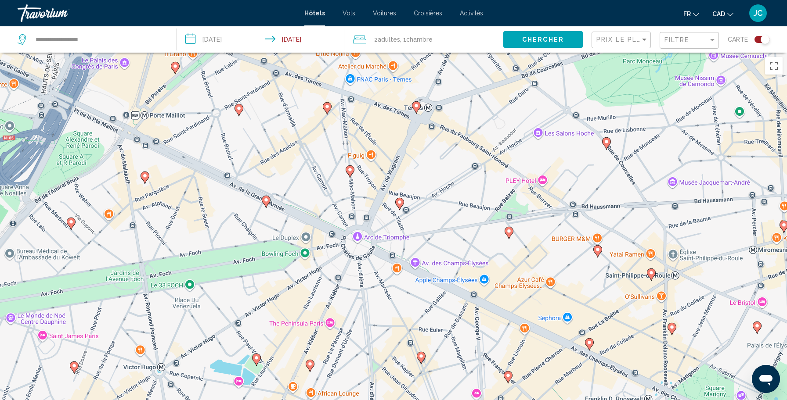
drag, startPoint x: 509, startPoint y: 209, endPoint x: 511, endPoint y: 251, distance: 42.2
click at [511, 251] on div "Pour naviguer, utilisez les touches fléchées. Pour activer le glissement du mar…" at bounding box center [393, 253] width 787 height 400
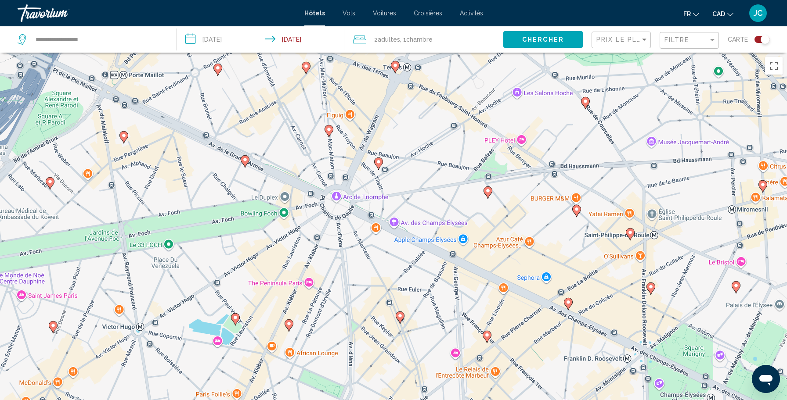
drag, startPoint x: 475, startPoint y: 200, endPoint x: 454, endPoint y: 161, distance: 44.4
click at [454, 161] on div "Pour naviguer, utilisez les touches fléchées. Pour activer le glissement du mar…" at bounding box center [393, 253] width 787 height 400
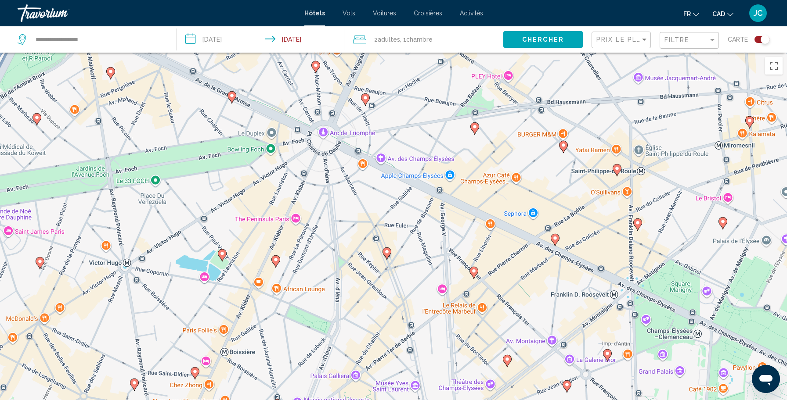
drag, startPoint x: 329, startPoint y: 278, endPoint x: 316, endPoint y: 213, distance: 66.4
click at [316, 213] on div "Pour naviguer, utilisez les touches fléchées. Pour activer le glissement du mar…" at bounding box center [393, 253] width 787 height 400
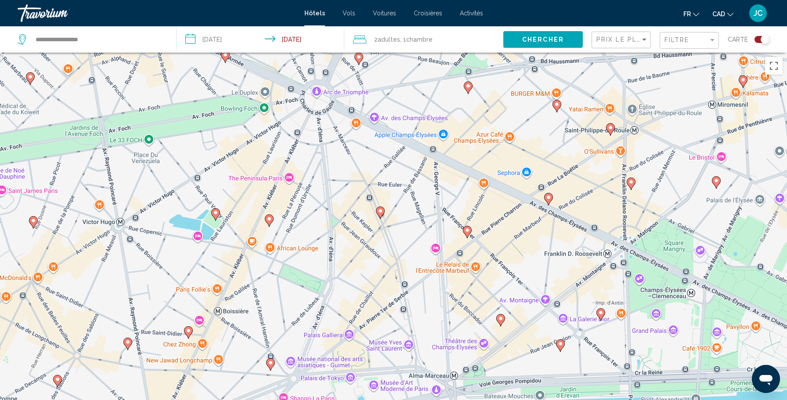
drag, startPoint x: 433, startPoint y: 322, endPoint x: 426, endPoint y: 280, distance: 42.2
click at [426, 280] on div "Pour naviguer, utilisez les touches fléchées. Pour activer le glissement du mar…" at bounding box center [393, 253] width 787 height 400
click at [664, 40] on span "Filtre" at bounding box center [676, 39] width 25 height 7
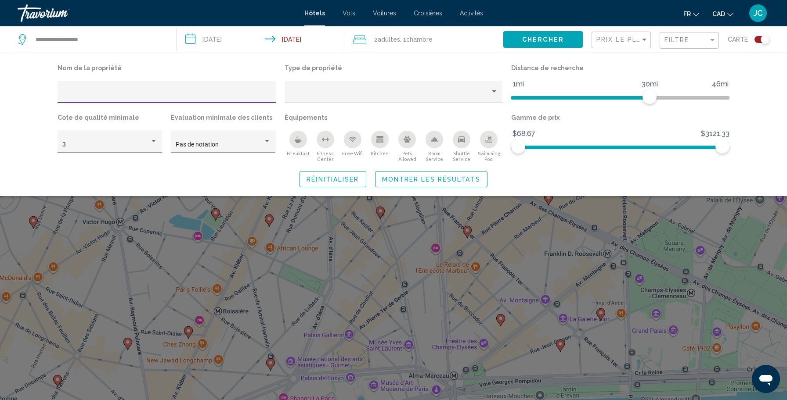
click at [131, 92] on input "Hotel Filters" at bounding box center [166, 95] width 209 height 7
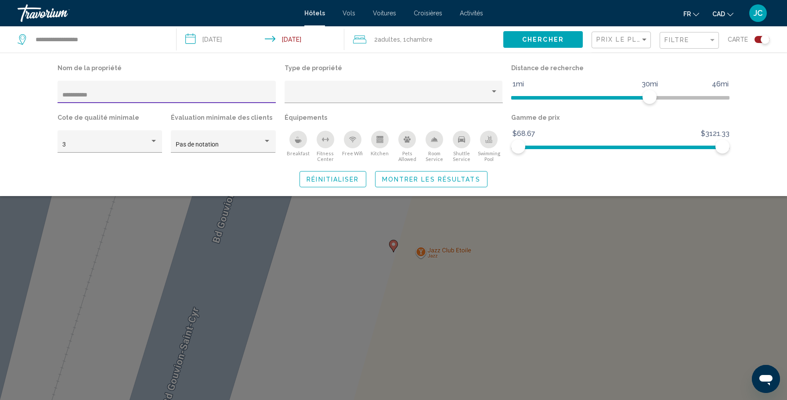
type input "**********"
click at [446, 182] on span "Montrer les résultats" at bounding box center [431, 179] width 98 height 7
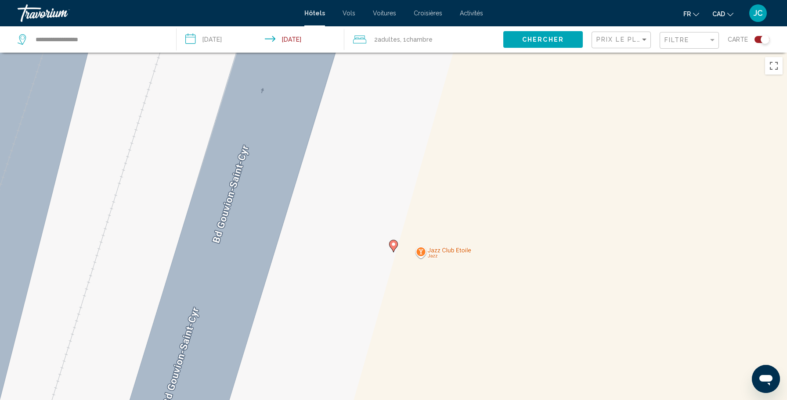
click at [396, 244] on image "Main content" at bounding box center [393, 244] width 5 height 5
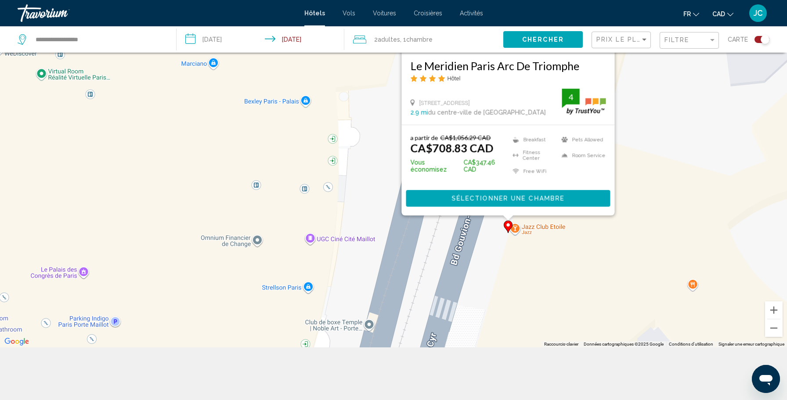
scroll to position [105, 0]
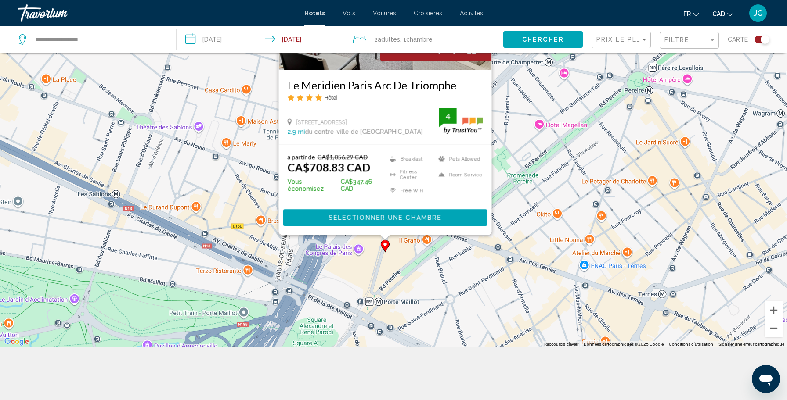
drag, startPoint x: 587, startPoint y: 259, endPoint x: 433, endPoint y: 292, distance: 158.0
click at [433, 292] on div "Pour activer le glissement du marqueur avec le clavier, appuyez sur Alt+Entrée.…" at bounding box center [393, 147] width 787 height 400
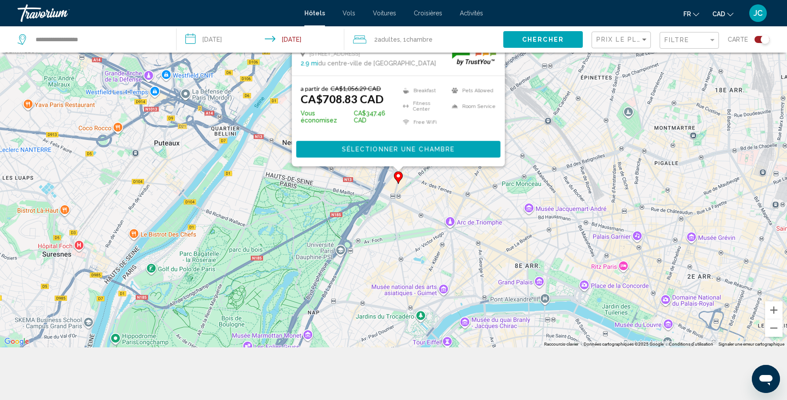
drag, startPoint x: 592, startPoint y: 253, endPoint x: 461, endPoint y: 205, distance: 139.5
click at [461, 205] on div "Pour activer le glissement du marqueur avec le clavier, appuyez sur Alt+Entrée.…" at bounding box center [393, 147] width 787 height 400
click at [383, 148] on span "Sélectionner une chambre" at bounding box center [398, 149] width 113 height 7
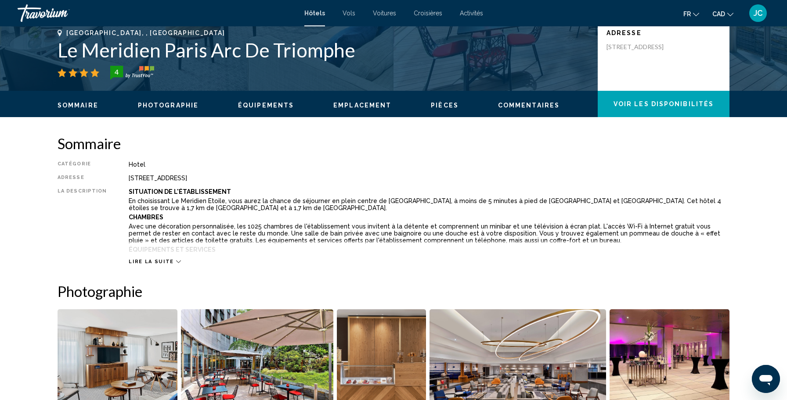
scroll to position [230, 0]
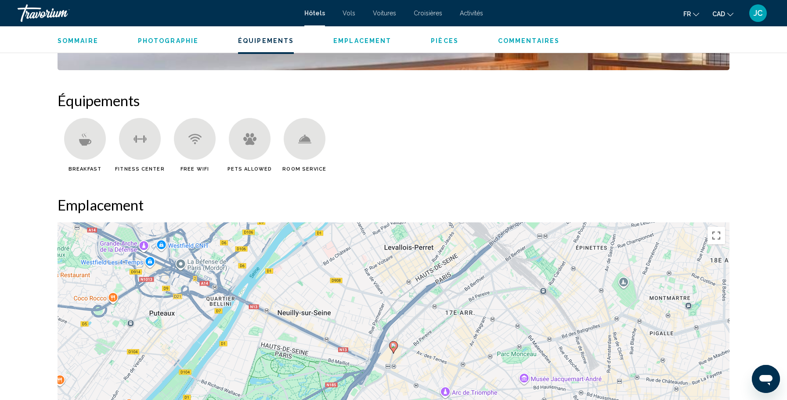
scroll to position [771, 0]
